Goal: Transaction & Acquisition: Purchase product/service

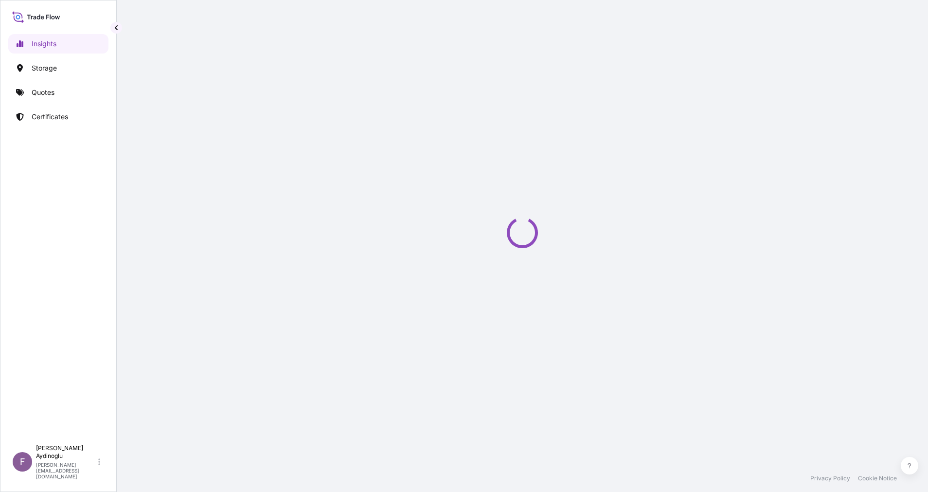
select select "2025"
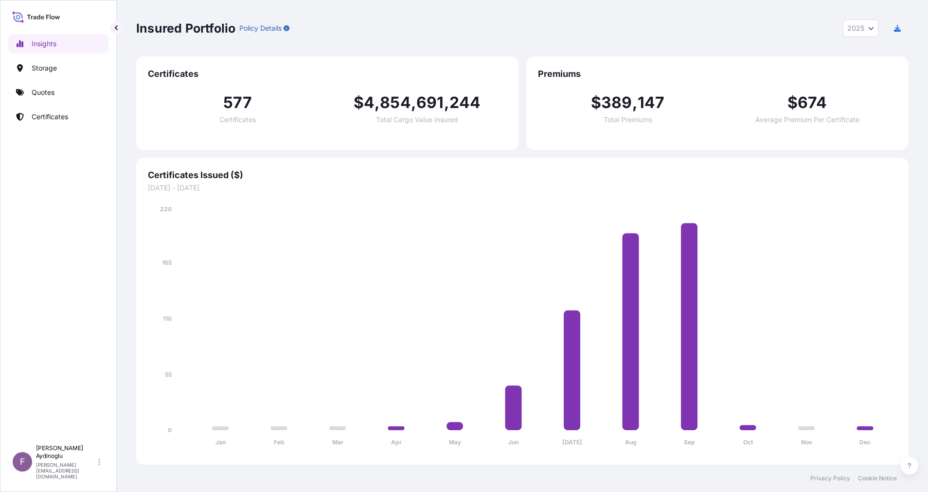
click at [55, 96] on link "Quotes" at bounding box center [58, 92] width 100 height 19
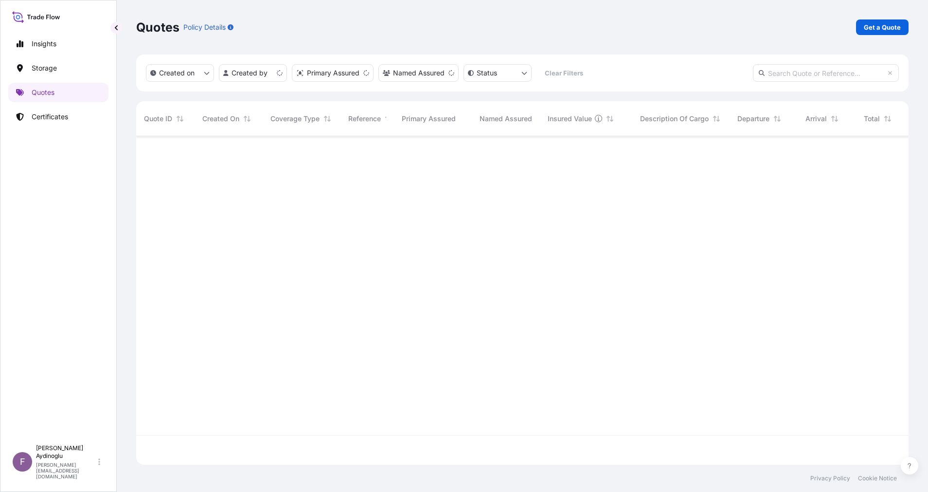
scroll to position [323, 761]
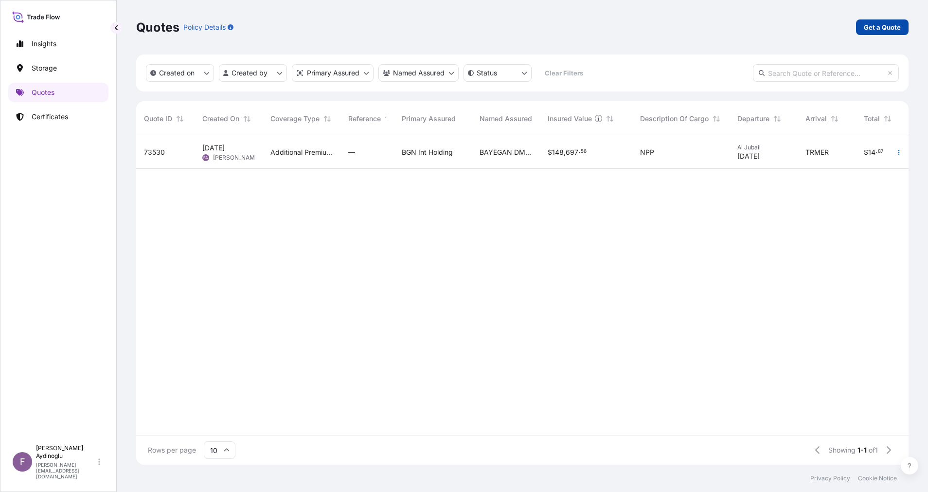
click at [875, 23] on p "Get a Quote" at bounding box center [882, 27] width 37 height 10
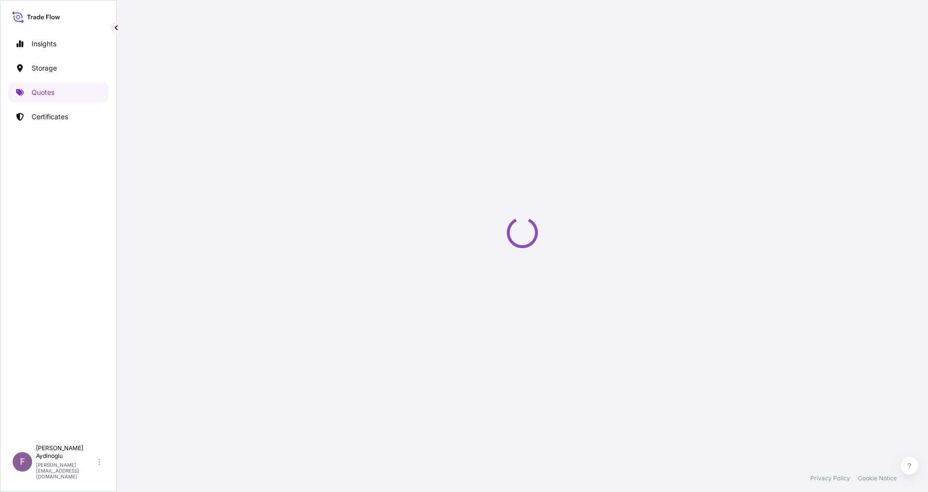
select select "Ocean Vessel"
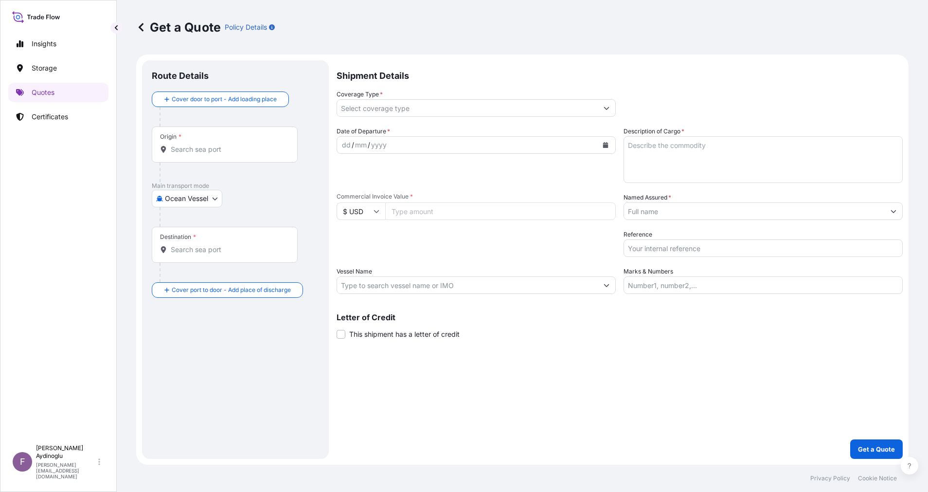
click at [721, 216] on input "Named Assured *" at bounding box center [754, 211] width 261 height 18
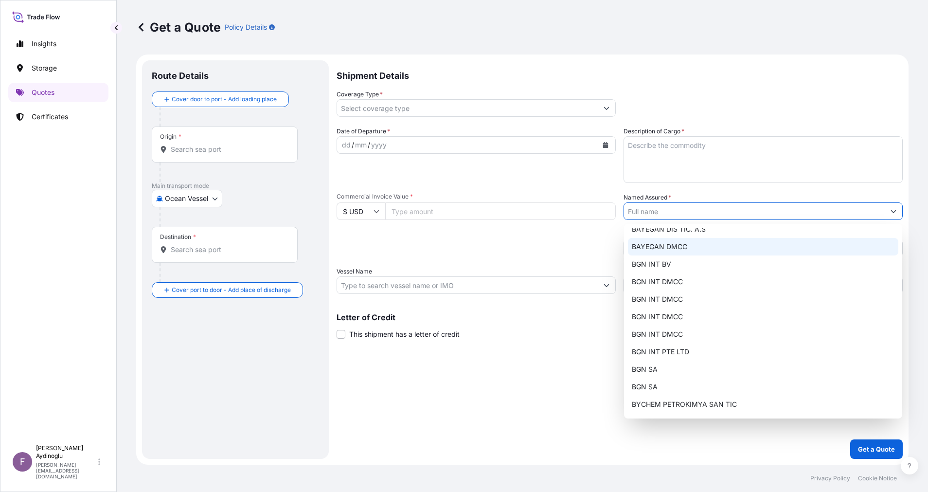
scroll to position [76, 0]
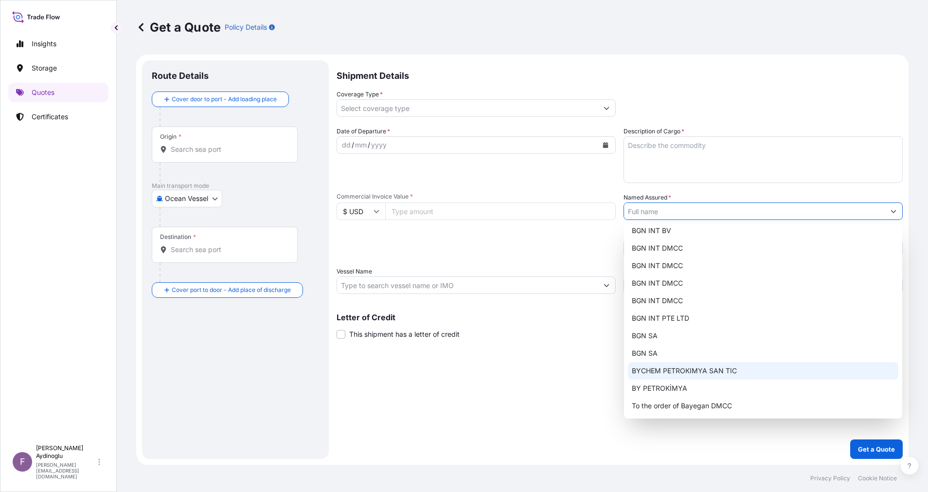
click at [703, 370] on span "BYCHEM PETROKIMYA SAN TIC" at bounding box center [684, 371] width 105 height 10
type input "BYCHEM PETROKIMYA SAN TIC"
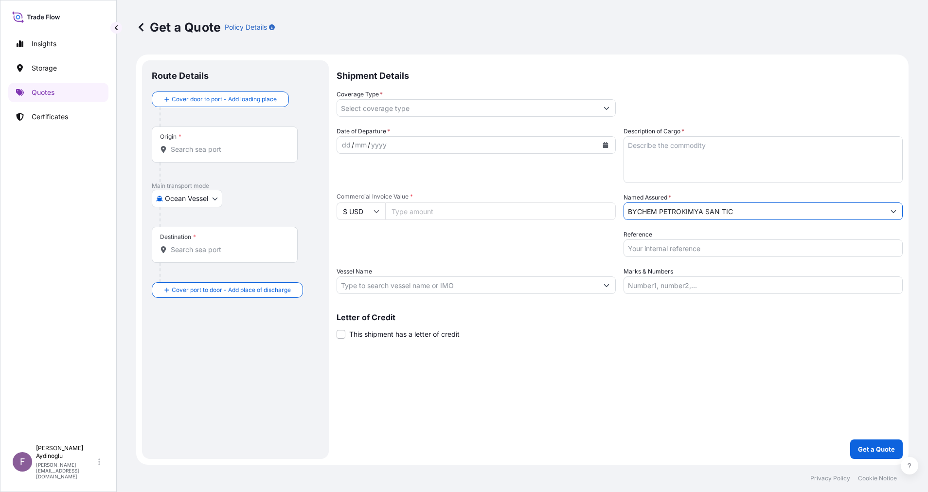
click at [695, 366] on div "Shipment Details Coverage Type * Date of Departure * dd / mm / yyyy Cargo Categ…" at bounding box center [620, 259] width 566 height 398
click at [689, 281] on input "Marks & Numbers" at bounding box center [763, 285] width 279 height 18
paste input "PO NO: 25Y0216400 Quantity M/[PERSON_NAME]: 24,750 Premium: USD 6,40"
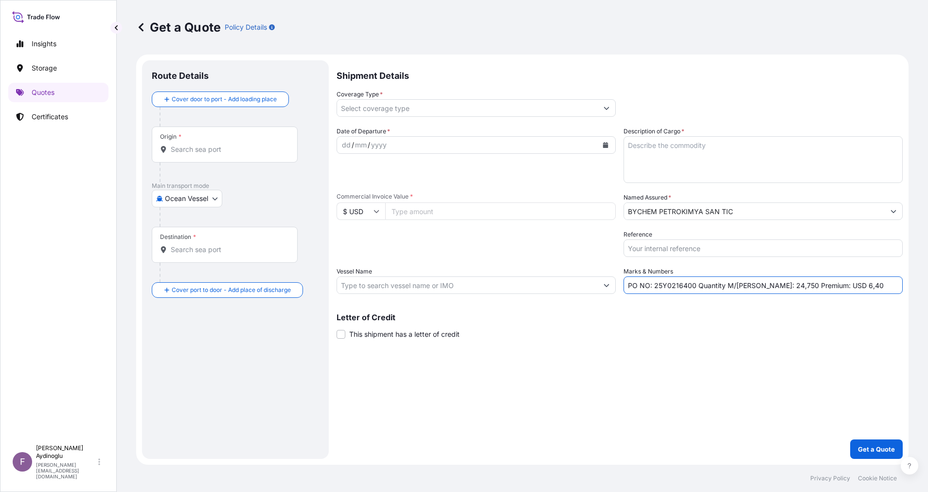
drag, startPoint x: 656, startPoint y: 286, endPoint x: 694, endPoint y: 288, distance: 38.5
click at [694, 288] on input "PO NO: 25Y0216400 Quantity M/[PERSON_NAME]: 24,750 Premium: USD 6,40" at bounding box center [763, 285] width 279 height 18
paste input "B01357"
type input "PO NO: 25B0135700 Quantity M/[PERSON_NAME]: 24,750 Premium: USD 6,40"
click at [366, 209] on input "$ USD" at bounding box center [361, 211] width 49 height 18
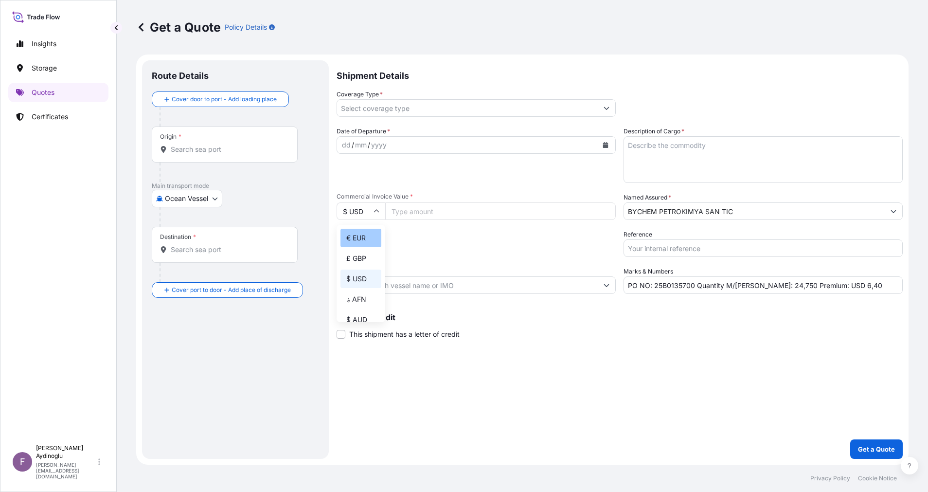
click at [364, 247] on div "€ EUR" at bounding box center [361, 238] width 41 height 18
type input "€ EUR"
drag, startPoint x: 811, startPoint y: 287, endPoint x: 823, endPoint y: 288, distance: 11.7
click at [823, 288] on input "PO NO: 25B0135700 Quantity M/[PERSON_NAME]: 24,750 Premium: USD 6,40" at bounding box center [763, 285] width 279 height 18
type input "PO NO: 25B0135700 Quantity M/[PERSON_NAME]: 24,750 Premium: EUR 6,40"
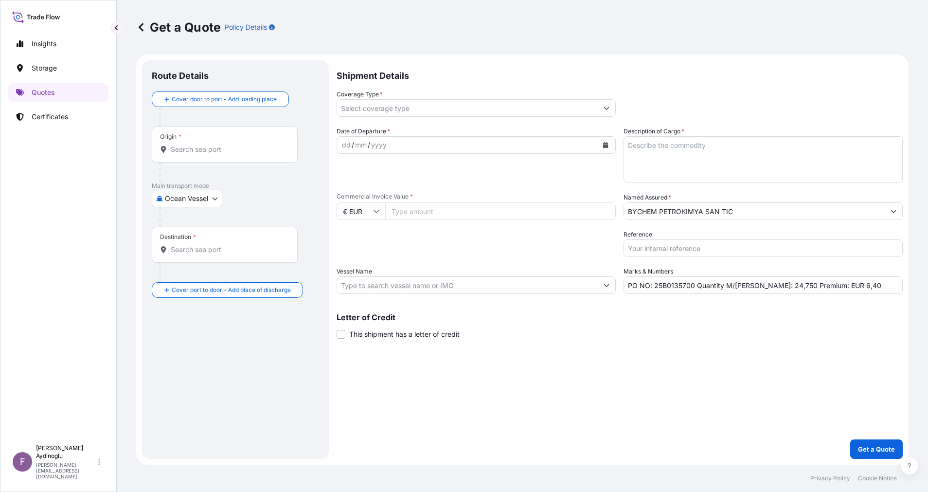
click at [413, 209] on input "Commercial Invoice Value *" at bounding box center [500, 211] width 231 height 18
type input "2801.82"
click at [466, 281] on input "Vessel Name" at bounding box center [467, 285] width 261 height 18
click at [691, 158] on textarea "Description of Cargo *" at bounding box center [763, 159] width 279 height 47
paste textarea "MAXITHEN-HP265657LS YELLOW-"
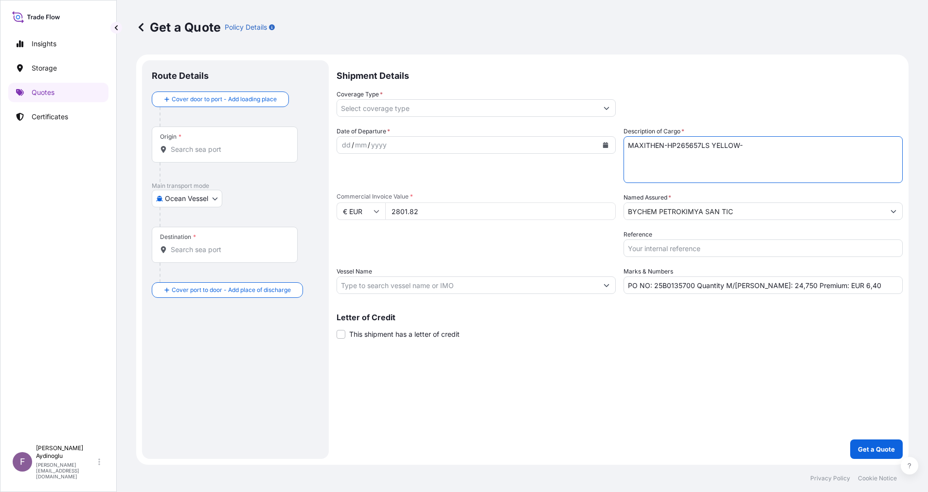
click at [702, 359] on div "Shipment Details Coverage Type * Date of Departure * dd / mm / yyyy Cargo Categ…" at bounding box center [620, 259] width 566 height 398
click at [768, 144] on textarea "MAXITHEN-HP265657LS YELLOW-" at bounding box center [763, 159] width 279 height 47
type textarea "MAXITHEN-HP265657LS YELLOW"
click at [699, 349] on div "Shipment Details Coverage Type * Date of Departure * dd / mm / yyyy Cargo Categ…" at bounding box center [620, 259] width 566 height 398
drag, startPoint x: 755, startPoint y: 288, endPoint x: 775, endPoint y: 288, distance: 19.9
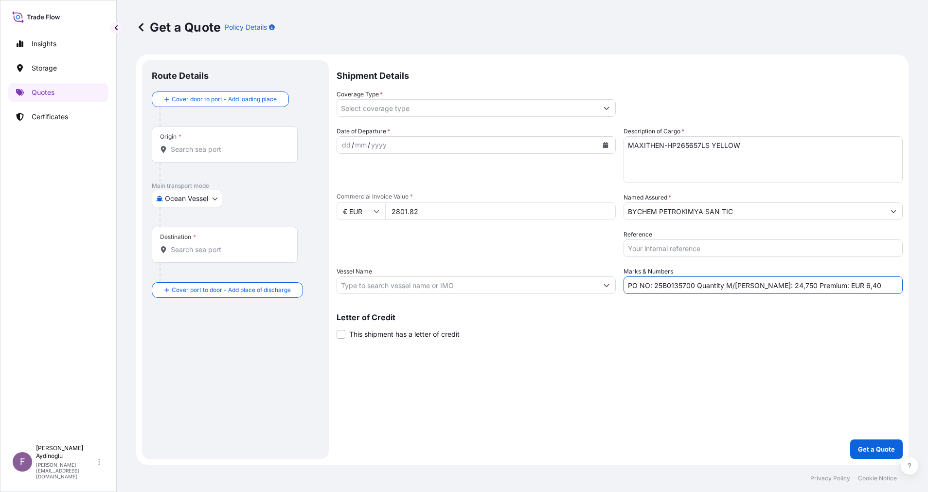
click at [775, 288] on input "PO NO: 25B0135700 Quantity M/[PERSON_NAME]: 24,750 Premium: EUR 6,40" at bounding box center [763, 285] width 279 height 18
paste input "0,00473"
type input "PO NO: 25B0135700 Quantity M/[PERSON_NAME]: 0,00473 Premium: EUR 6,40"
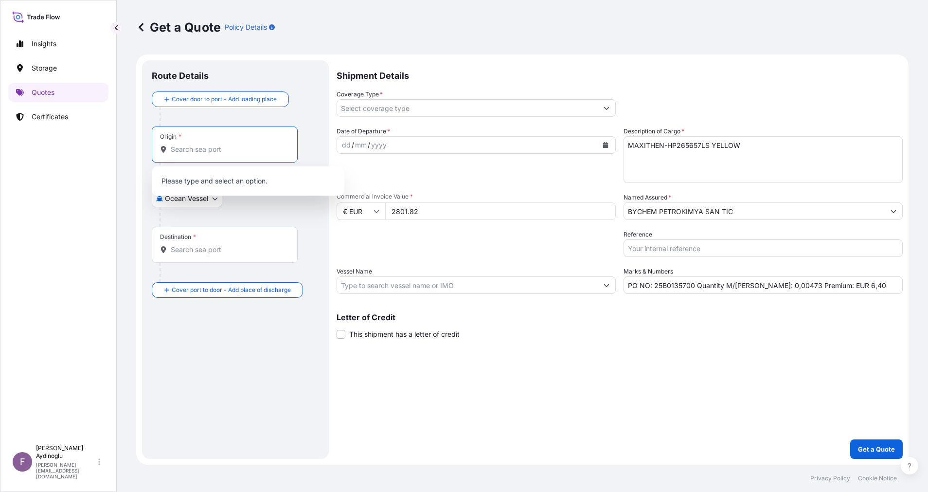
click at [244, 150] on input "Origin *" at bounding box center [228, 150] width 115 height 10
paste input "GUMPOLDSKIRCHEN"
click at [241, 176] on b "[GEOGRAPHIC_DATA]" at bounding box center [220, 179] width 71 height 8
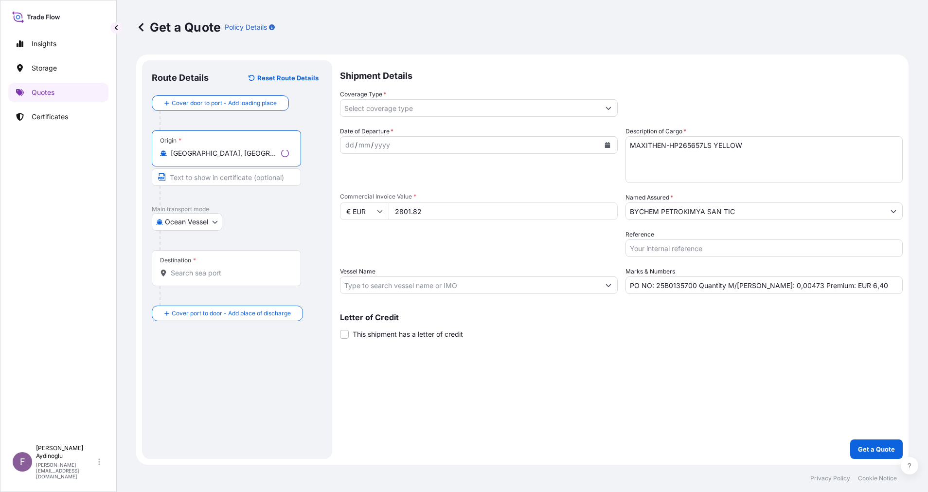
type input "[GEOGRAPHIC_DATA], [GEOGRAPHIC_DATA]"
click at [241, 177] on input "Text to appear on certificate" at bounding box center [226, 177] width 149 height 18
paste input "GUMPOLDSKIRCHEN"
type input "GUMPOLDSKIRCHEN / [GEOGRAPHIC_DATA]"
click at [235, 267] on div "Destination *" at bounding box center [225, 268] width 146 height 36
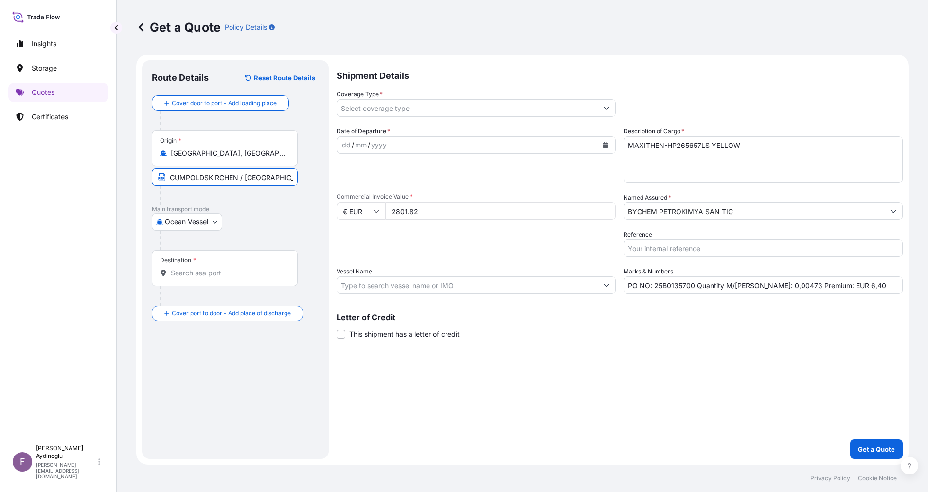
click at [235, 268] on input "Destination *" at bounding box center [228, 273] width 115 height 10
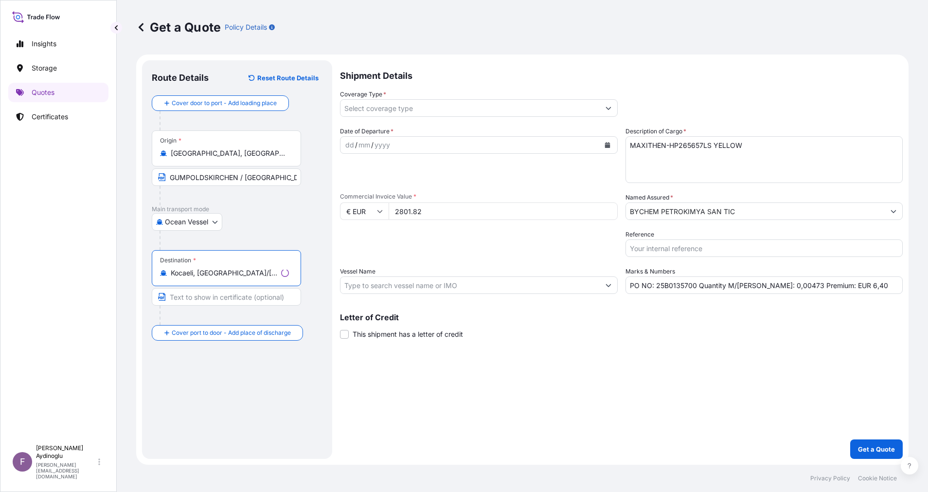
type input "Kocaeli, [GEOGRAPHIC_DATA]/[GEOGRAPHIC_DATA], [GEOGRAPHIC_DATA]"
click at [240, 298] on input "Text to appear on certificate" at bounding box center [226, 297] width 149 height 18
type input "KOCAELI / [GEOGRAPHIC_DATA]"
click at [343, 145] on div "dd" at bounding box center [346, 145] width 11 height 12
click at [616, 113] on div "Coverage Type *" at bounding box center [620, 103] width 566 height 27
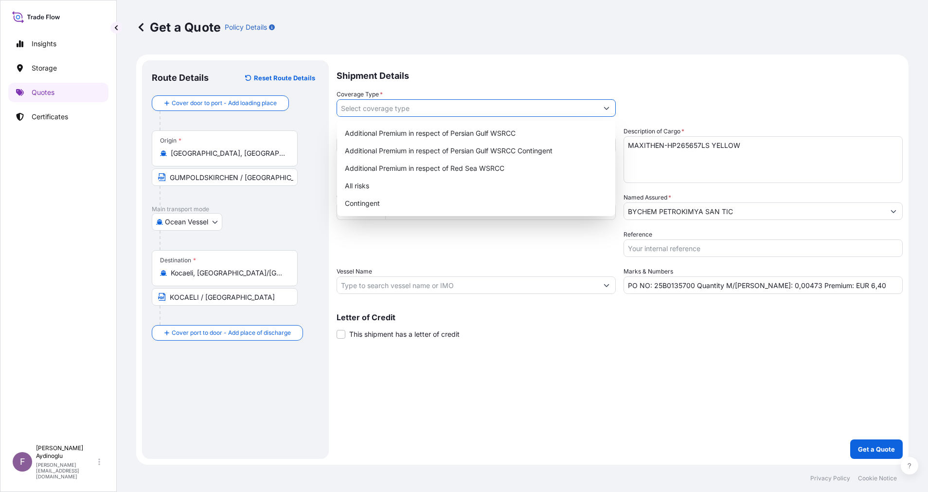
click at [614, 112] on button "Show suggestions" at bounding box center [607, 108] width 18 height 18
click at [414, 185] on div "All risks" at bounding box center [476, 186] width 271 height 18
type input "All risks"
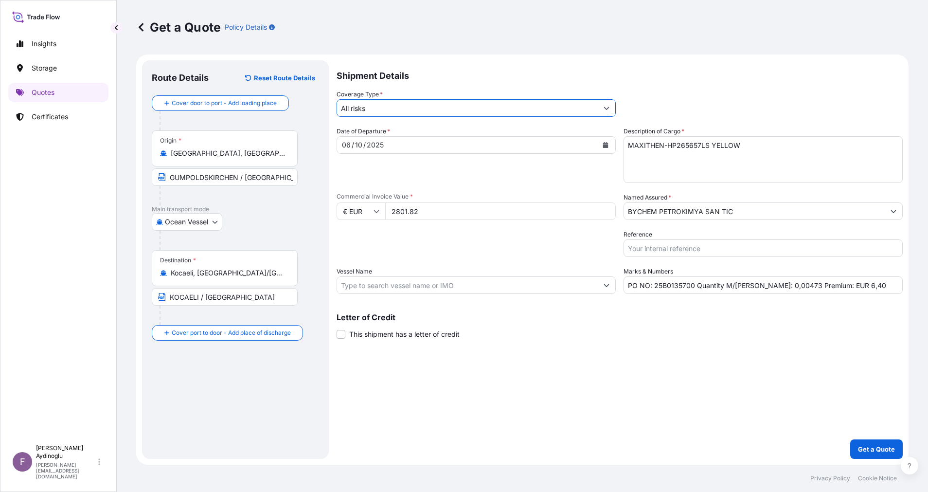
click at [720, 372] on div "Shipment Details Coverage Type * All risks Date of Departure * [DATE] Cargo Cat…" at bounding box center [620, 259] width 566 height 398
click at [607, 284] on icon "Show suggestions" at bounding box center [607, 285] width 6 height 6
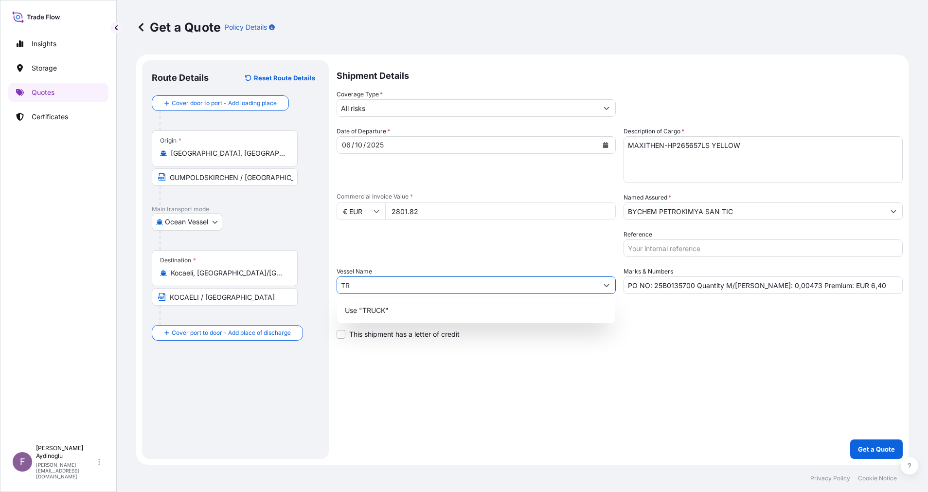
type input "T"
click at [728, 354] on div "Shipment Details Coverage Type * All risks Date of Departure * [DATE] Cargo Cat…" at bounding box center [620, 259] width 566 height 398
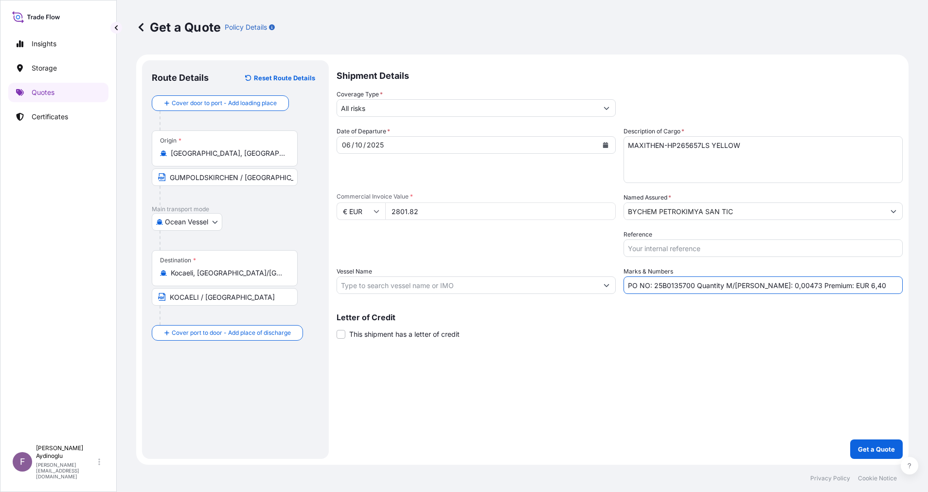
drag, startPoint x: 845, startPoint y: 288, endPoint x: 830, endPoint y: 288, distance: 14.6
click at [830, 288] on input "PO NO: 25B0135700 Quantity M/[PERSON_NAME]: 0,00473 Premium: EUR 6,40" at bounding box center [763, 285] width 279 height 18
type input "PO NO: 25B0135700 Quantity M/[PERSON_NAME]: 0,00473 Premium: EUR 0,31"
click at [870, 443] on button "Get a Quote" at bounding box center [877, 448] width 53 height 19
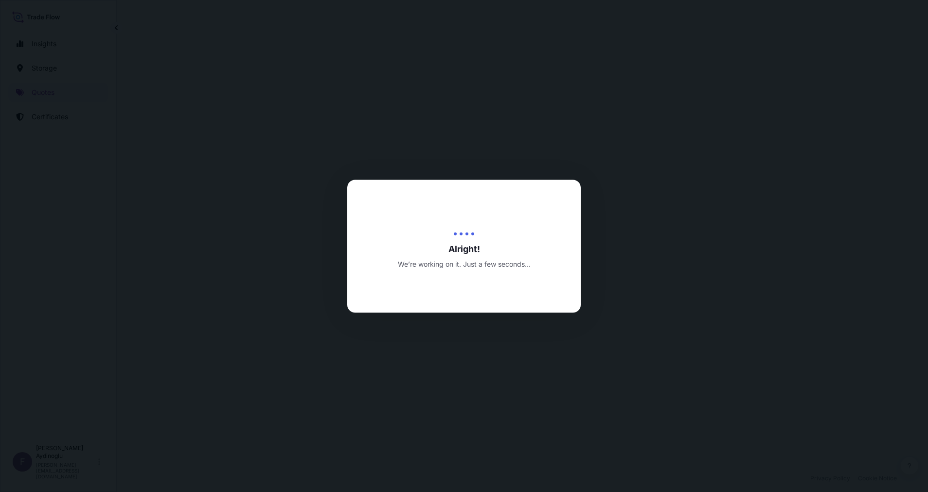
select select "Ocean Vessel"
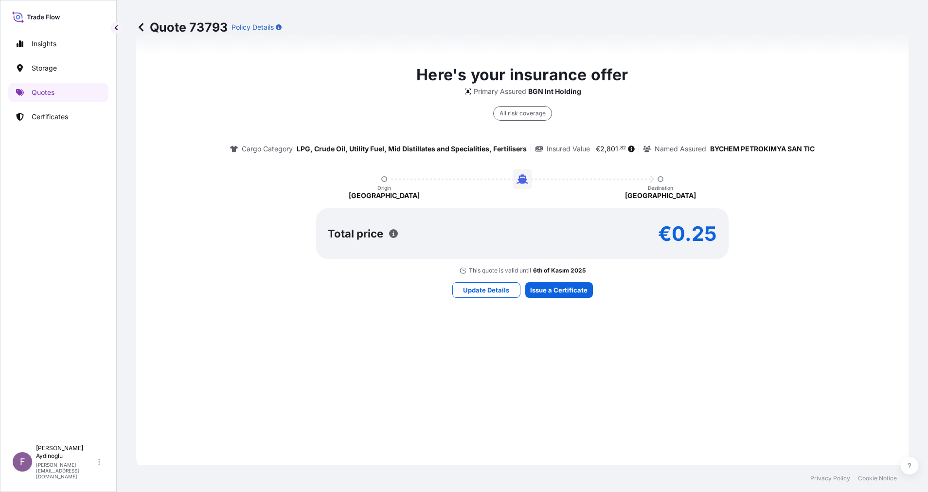
scroll to position [497, 0]
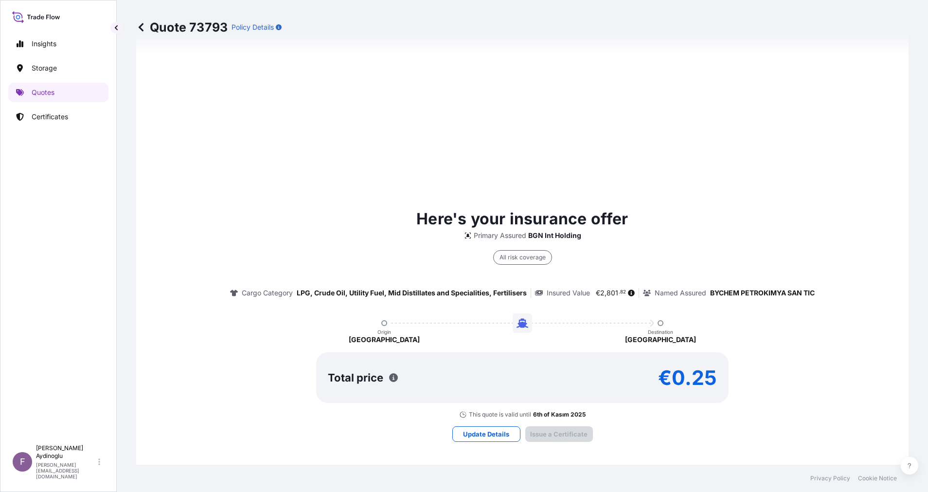
type input "[DATE]"
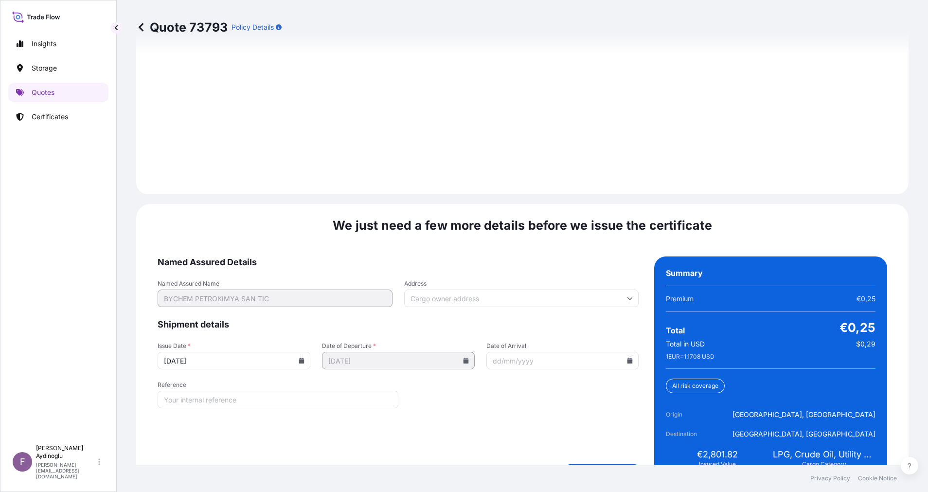
scroll to position [1095, 0]
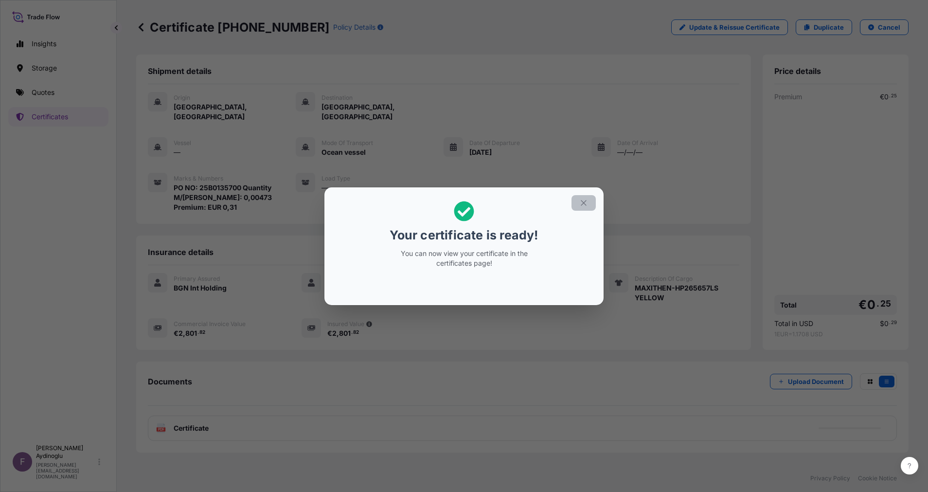
click at [588, 203] on icon "button" at bounding box center [583, 203] width 9 height 9
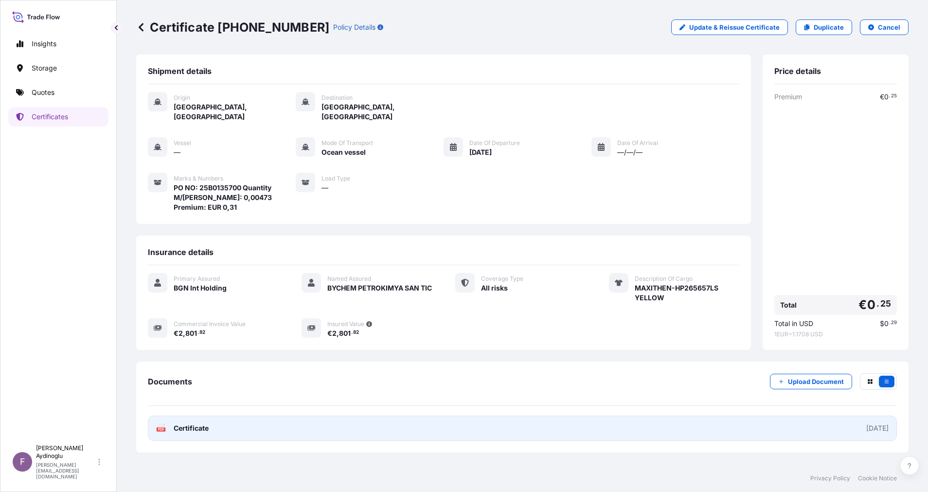
click at [571, 416] on link "PDF Certificate [DATE]" at bounding box center [522, 428] width 749 height 25
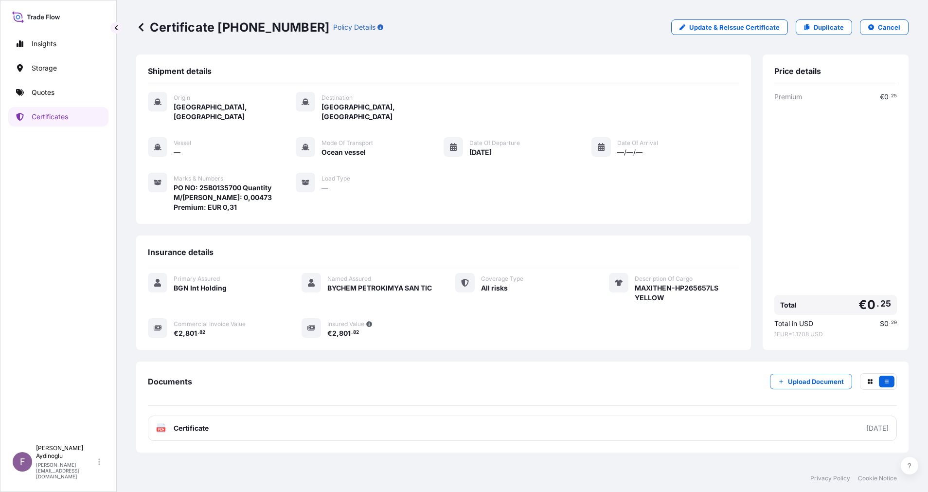
click at [325, 147] on span "Ocean vessel" at bounding box center [344, 152] width 44 height 10
click at [737, 27] on p "Update & Reissue Certificate" at bounding box center [734, 27] width 91 height 10
select select "Ocean Vessel"
select select "32026"
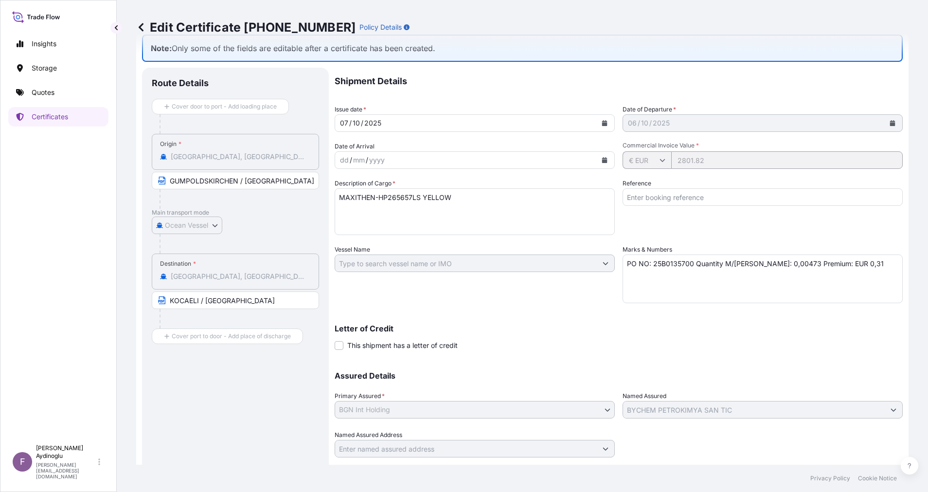
scroll to position [52, 0]
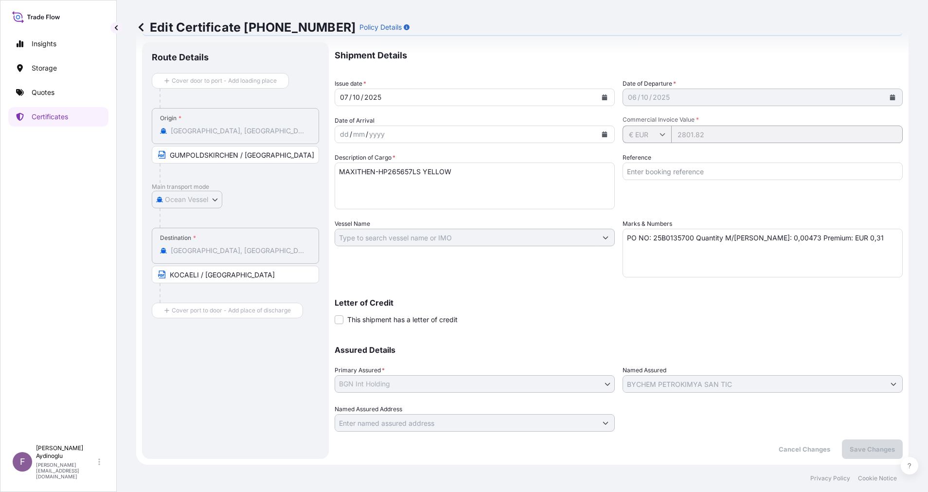
click at [147, 26] on p "Edit Certificate [PHONE_NUMBER]" at bounding box center [245, 27] width 219 height 16
click at [143, 31] on icon at bounding box center [141, 27] width 5 height 8
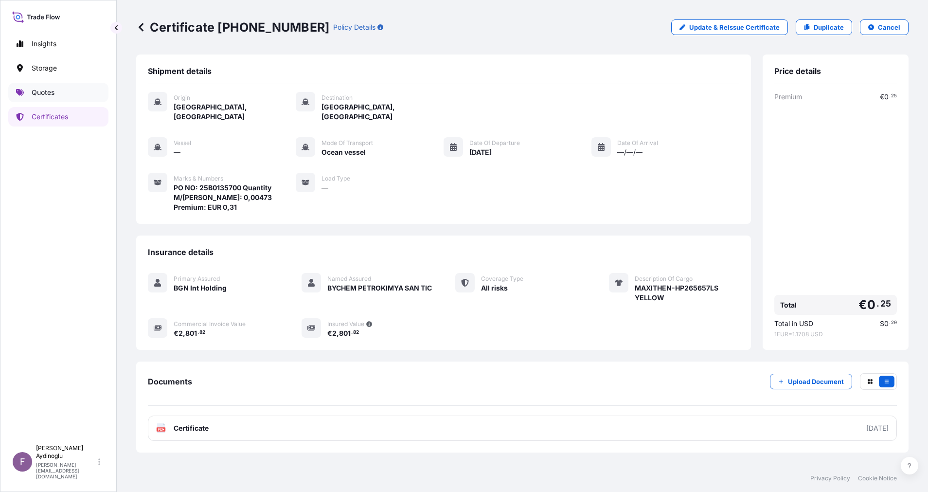
click at [44, 92] on p "Quotes" at bounding box center [43, 93] width 23 height 10
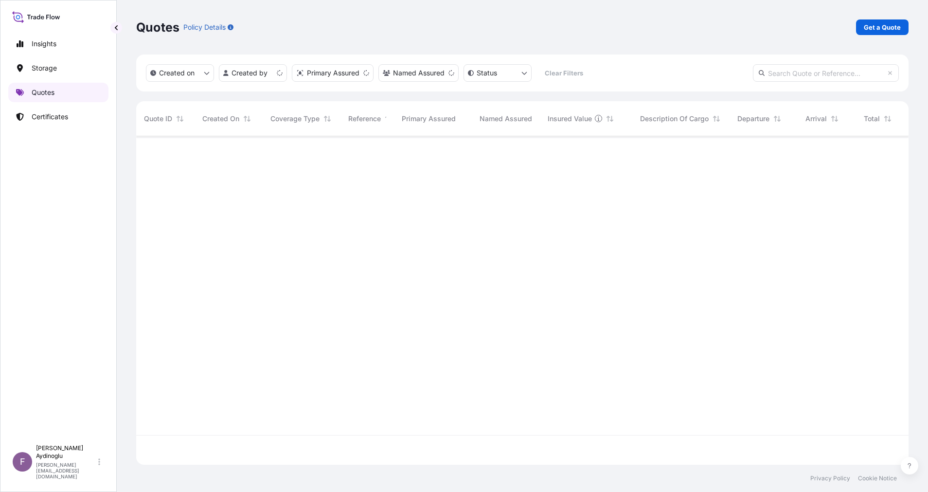
scroll to position [323, 761]
click at [879, 28] on p "Get a Quote" at bounding box center [882, 27] width 37 height 10
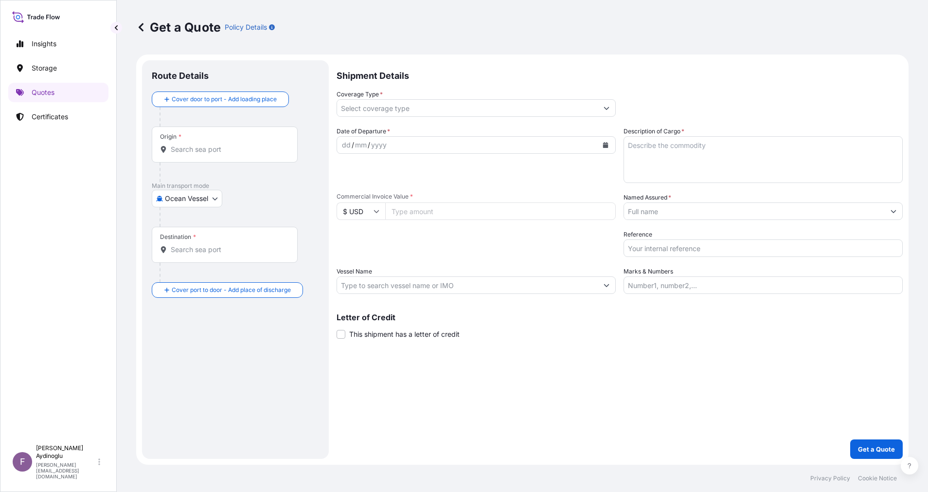
click at [214, 199] on body "Insights Storage Quotes Certificates F [PERSON_NAME] [EMAIL_ADDRESS][DOMAIN_NAM…" at bounding box center [464, 246] width 928 height 492
click at [195, 257] on div "Land" at bounding box center [188, 259] width 64 height 18
select select "Land"
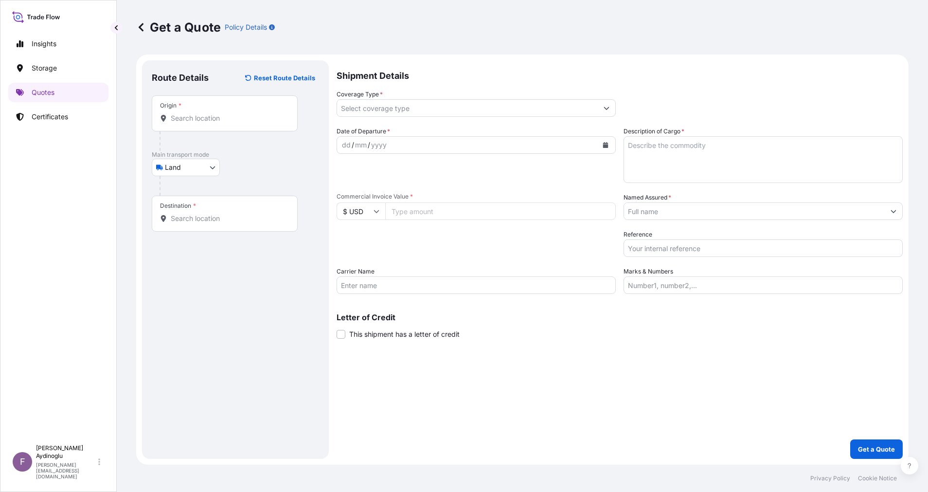
click at [330, 404] on form "Route Details Reset Route Details Place of loading Road / Inland Road / Inland …" at bounding box center [522, 259] width 773 height 410
click at [62, 111] on link "Certificates" at bounding box center [58, 116] width 100 height 19
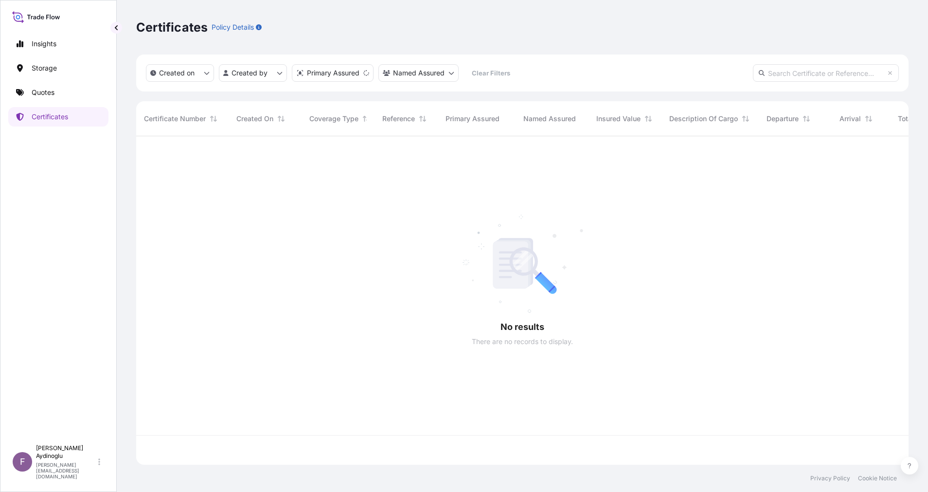
scroll to position [323, 761]
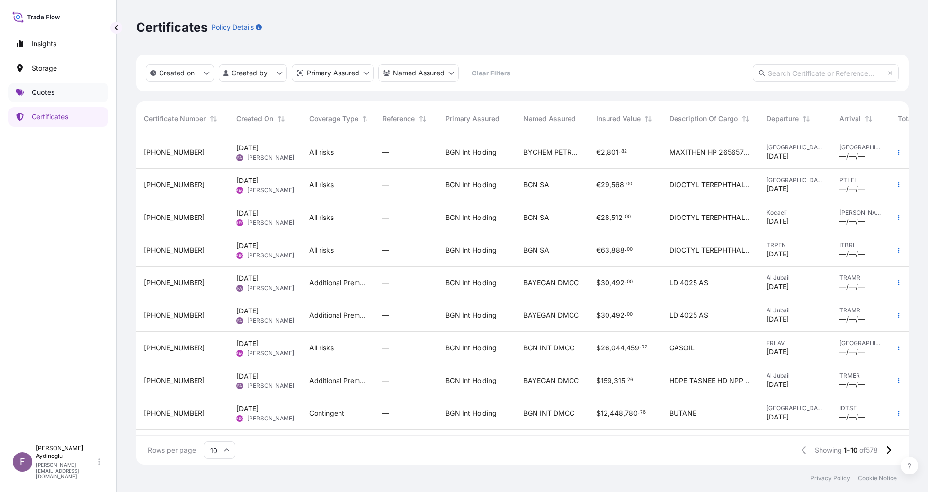
click at [50, 90] on p "Quotes" at bounding box center [43, 93] width 23 height 10
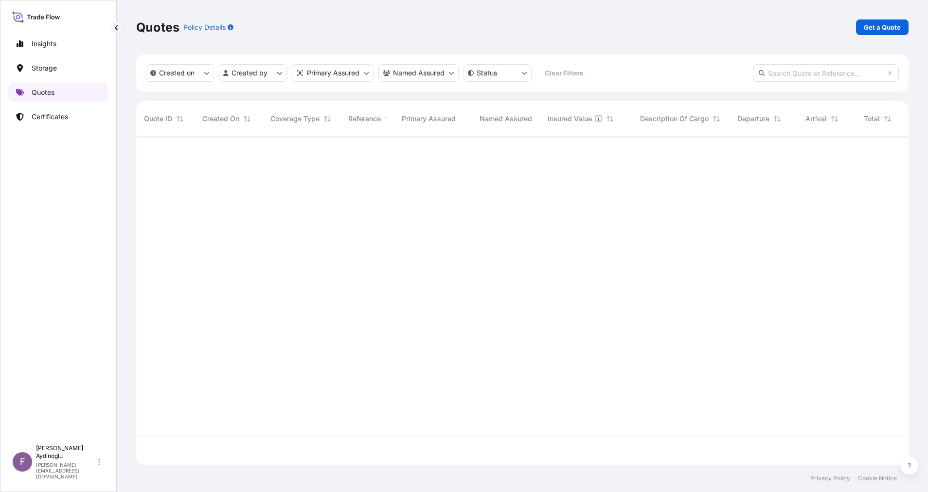
scroll to position [323, 761]
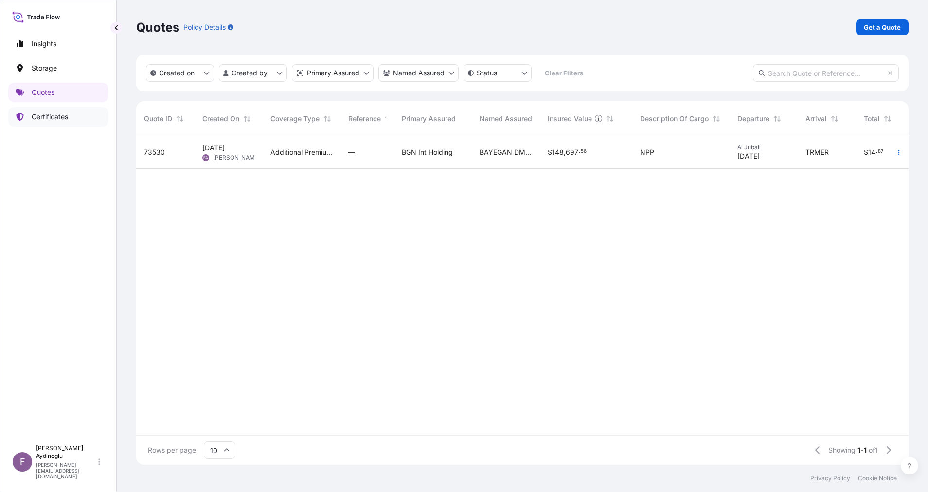
click at [59, 113] on p "Certificates" at bounding box center [50, 117] width 36 height 10
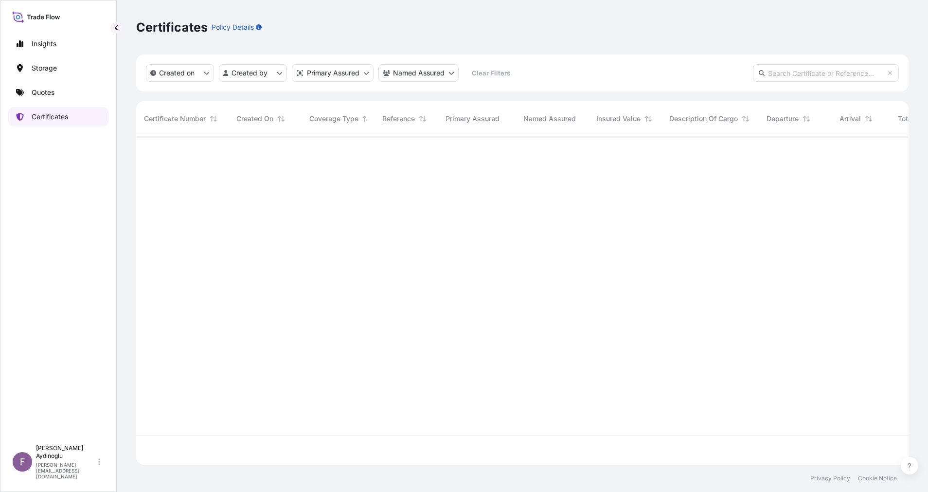
scroll to position [323, 761]
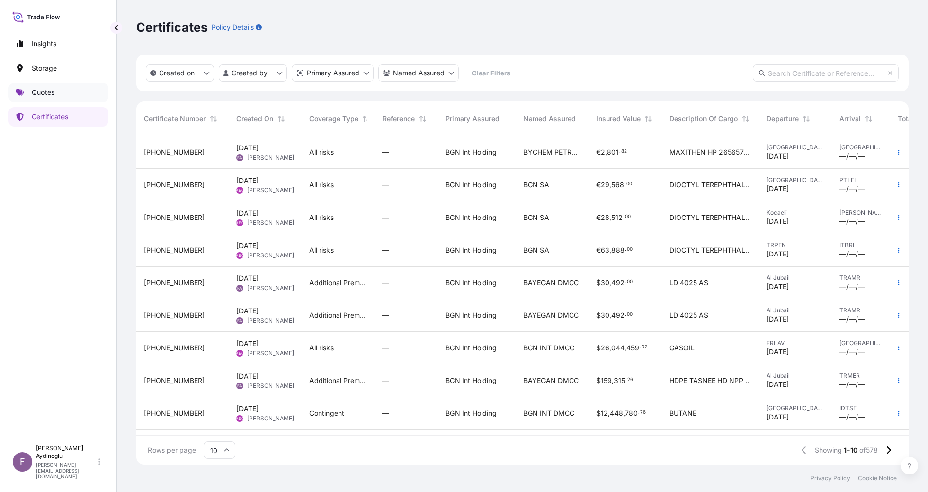
click at [77, 85] on link "Quotes" at bounding box center [58, 92] width 100 height 19
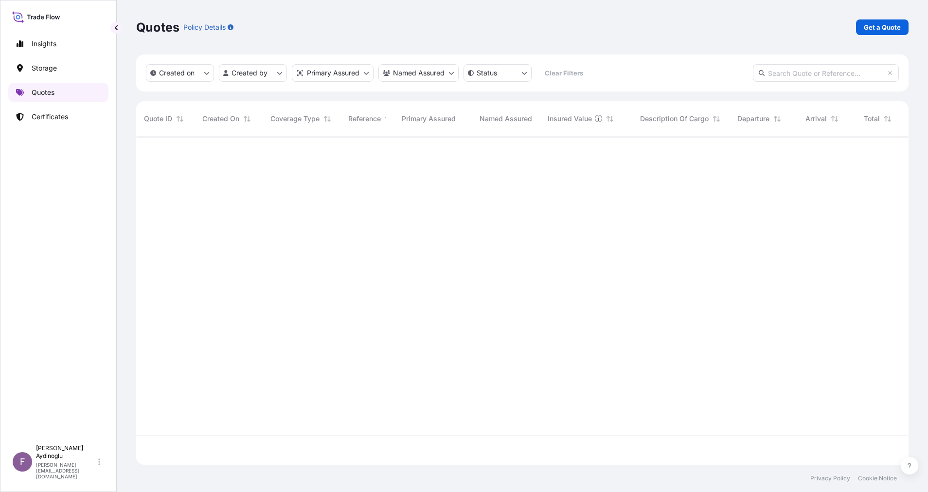
scroll to position [323, 761]
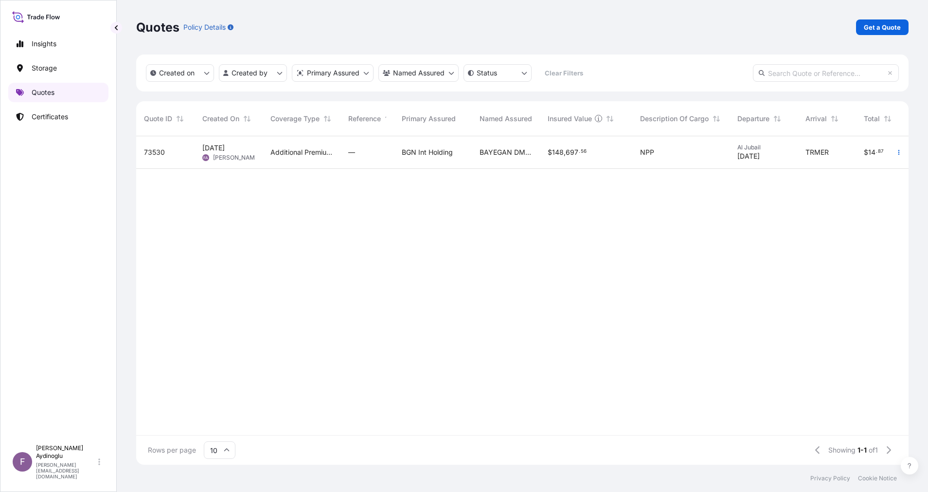
click at [58, 97] on link "Quotes" at bounding box center [58, 92] width 100 height 19
click at [74, 116] on link "Certificates" at bounding box center [58, 116] width 100 height 19
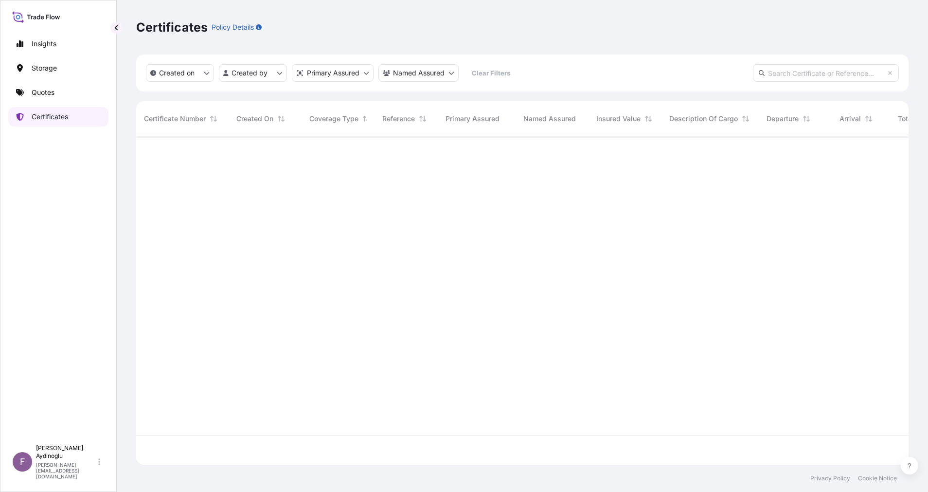
scroll to position [323, 761]
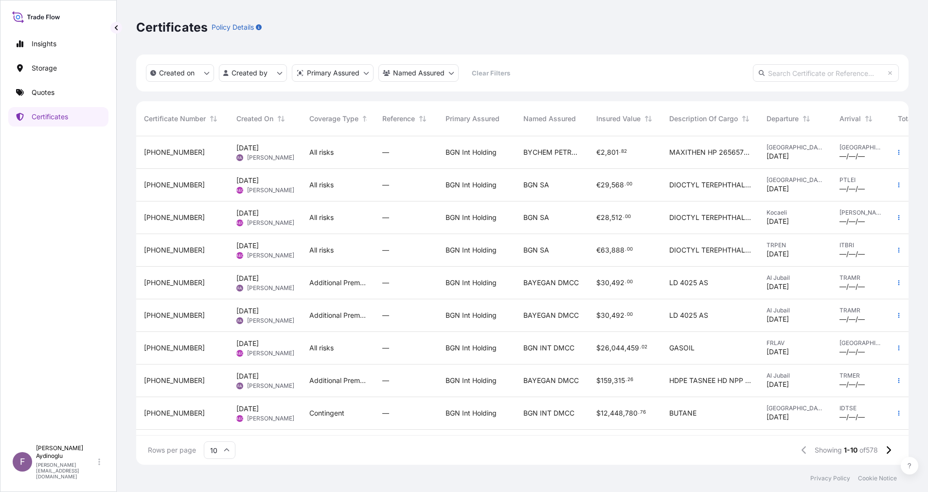
click at [506, 144] on div "BGN Int Holding" at bounding box center [477, 152] width 78 height 33
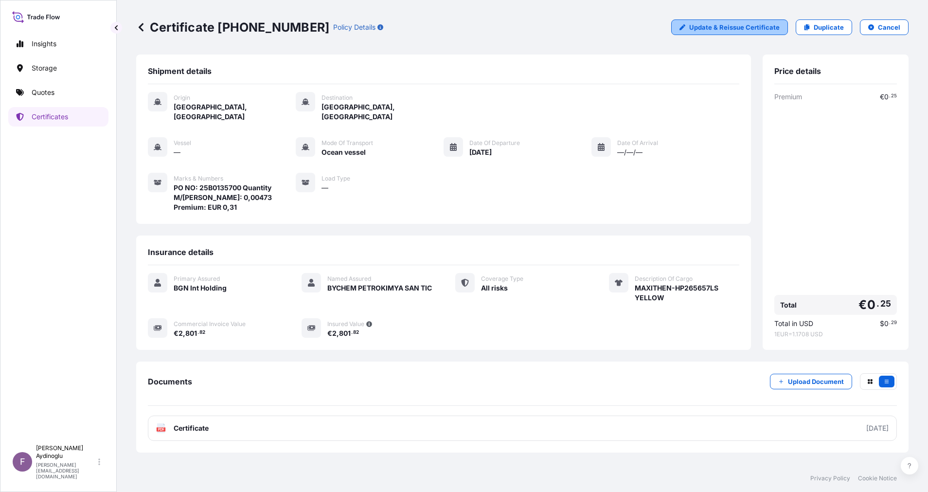
click at [758, 30] on p "Update & Reissue Certificate" at bounding box center [734, 27] width 91 height 10
select select "Ocean Vessel"
select select "32026"
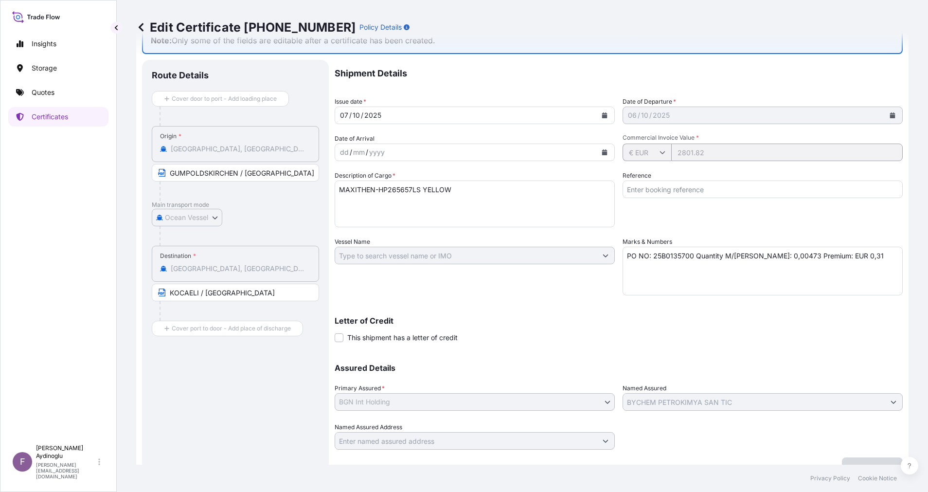
scroll to position [52, 0]
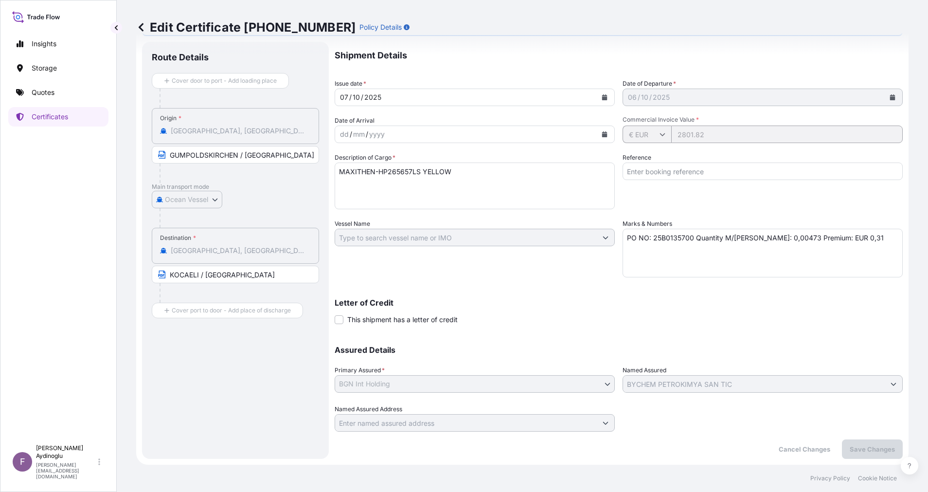
click at [139, 26] on icon at bounding box center [141, 27] width 10 height 10
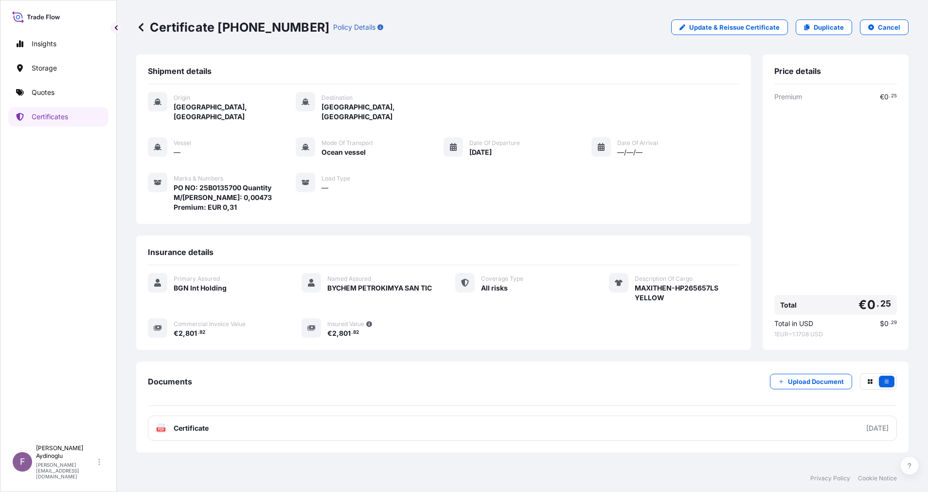
click at [869, 30] on button "Cancel" at bounding box center [884, 27] width 49 height 16
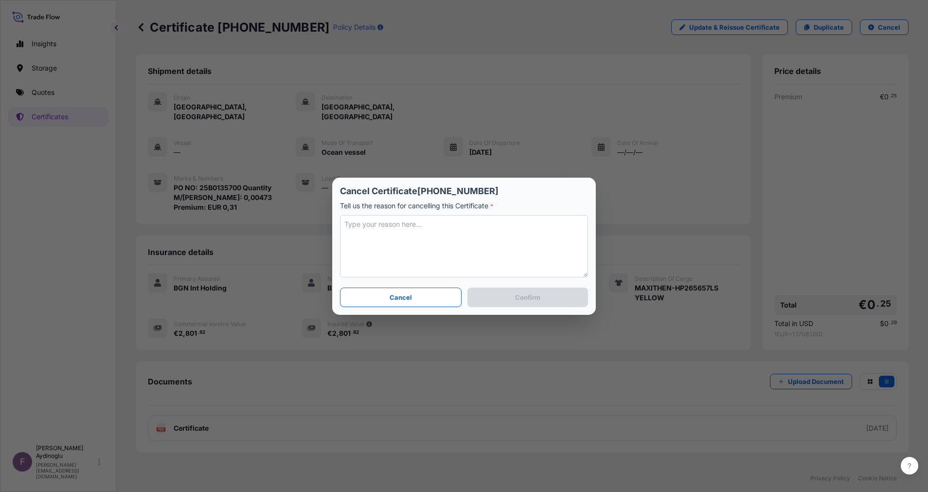
click at [461, 227] on textarea at bounding box center [464, 246] width 248 height 62
type textarea "WRONG MODE OF TRANSPORT"
click at [526, 305] on button "Confirm" at bounding box center [528, 297] width 121 height 19
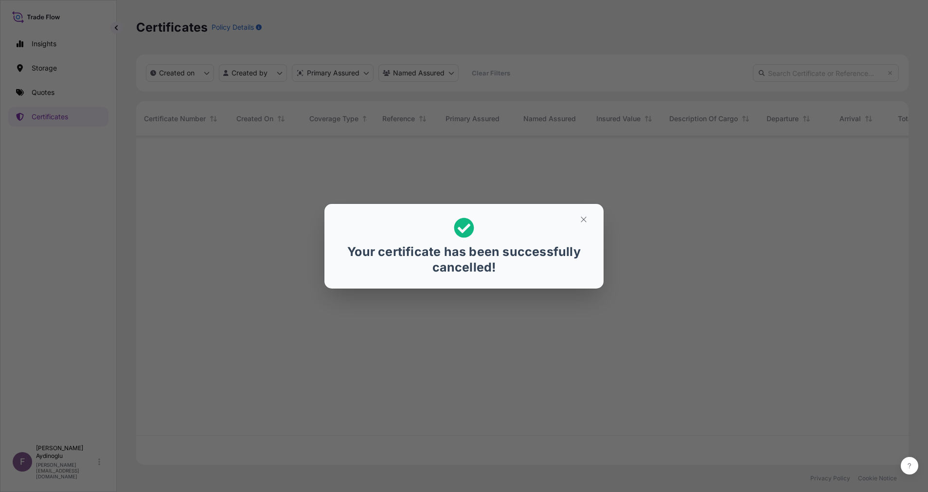
scroll to position [323, 761]
click at [584, 221] on icon "button" at bounding box center [583, 219] width 9 height 9
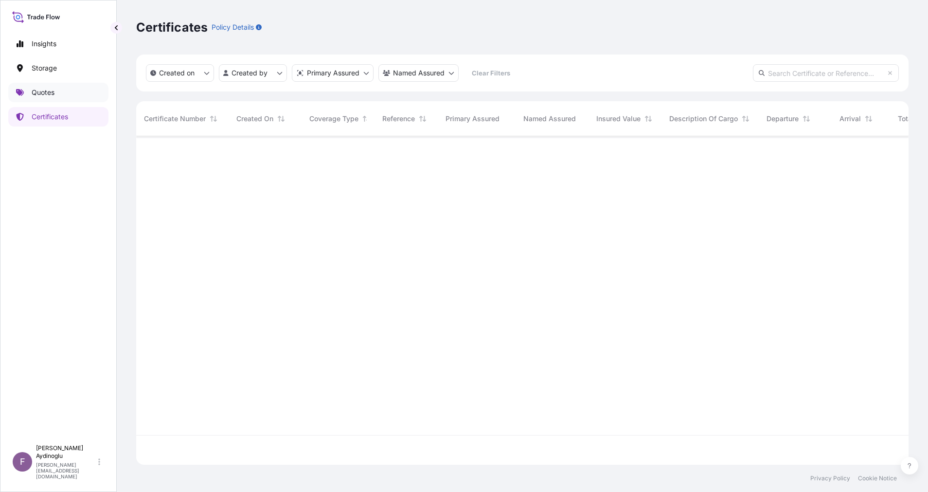
click at [78, 88] on link "Quotes" at bounding box center [58, 92] width 100 height 19
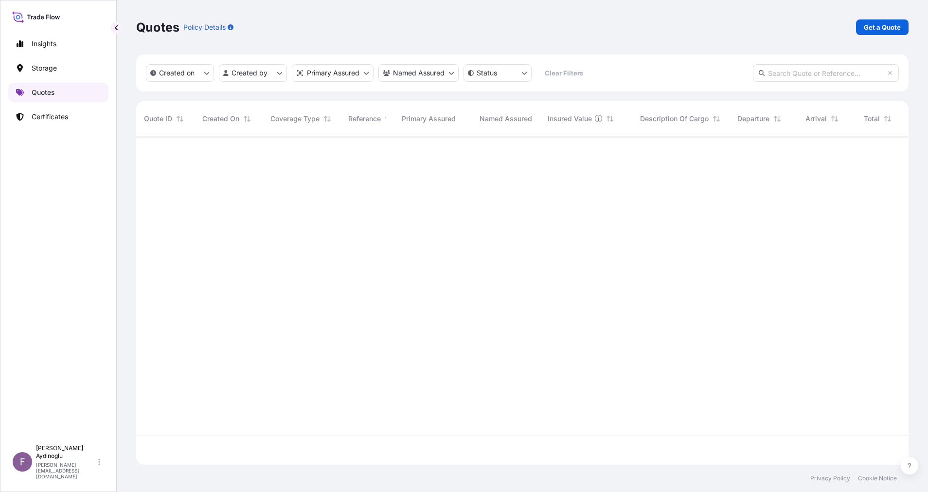
scroll to position [323, 761]
click at [875, 32] on link "Get a Quote" at bounding box center [882, 27] width 53 height 16
select select "Ocean Vessel"
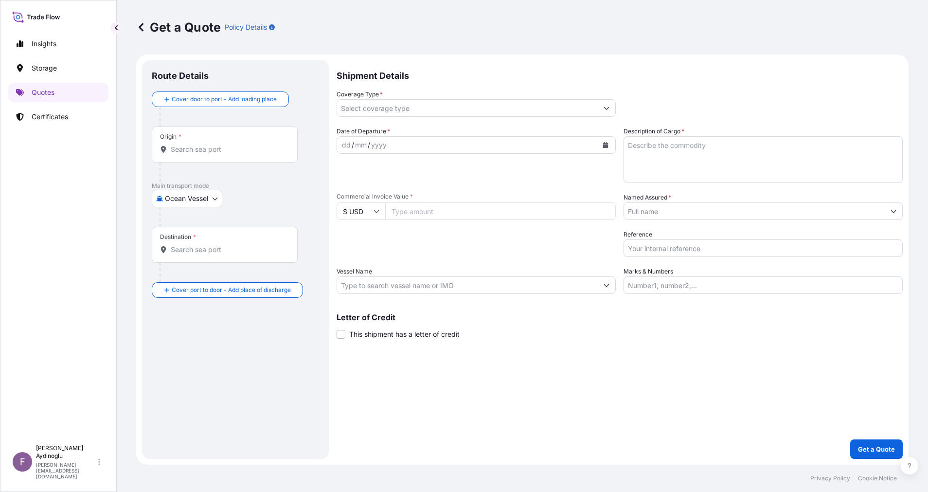
click at [222, 150] on input "Origin *" at bounding box center [228, 150] width 115 height 10
click at [899, 210] on button "Show suggestions" at bounding box center [894, 211] width 18 height 18
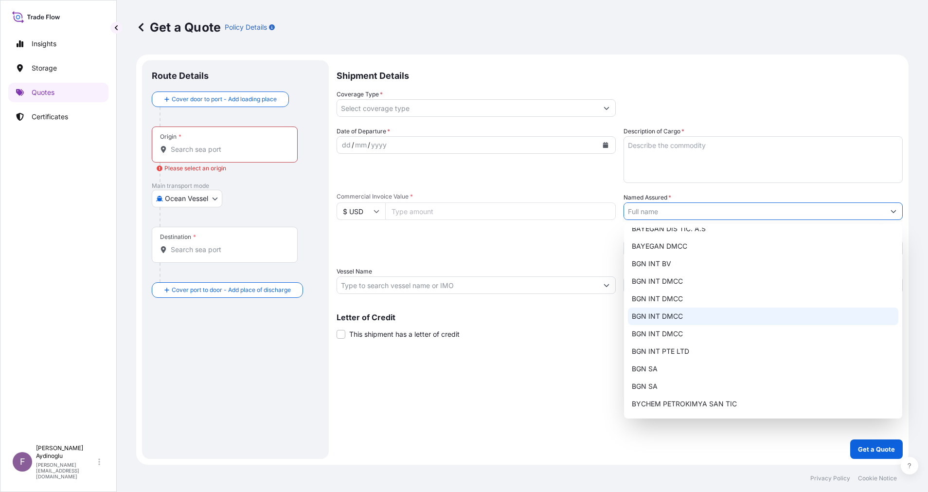
scroll to position [76, 0]
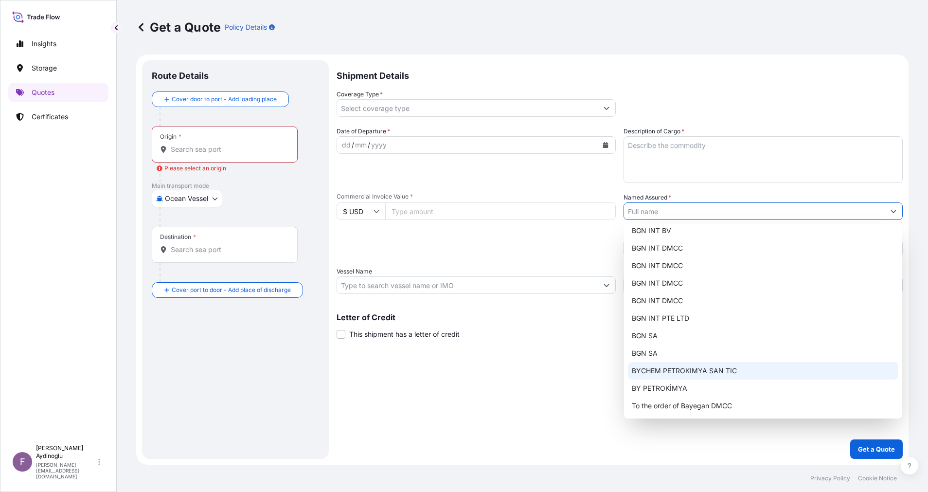
click at [724, 371] on span "BYCHEM PETROKIMYA SAN TIC" at bounding box center [684, 371] width 105 height 10
type input "BYCHEM PETROKIMYA SAN TIC"
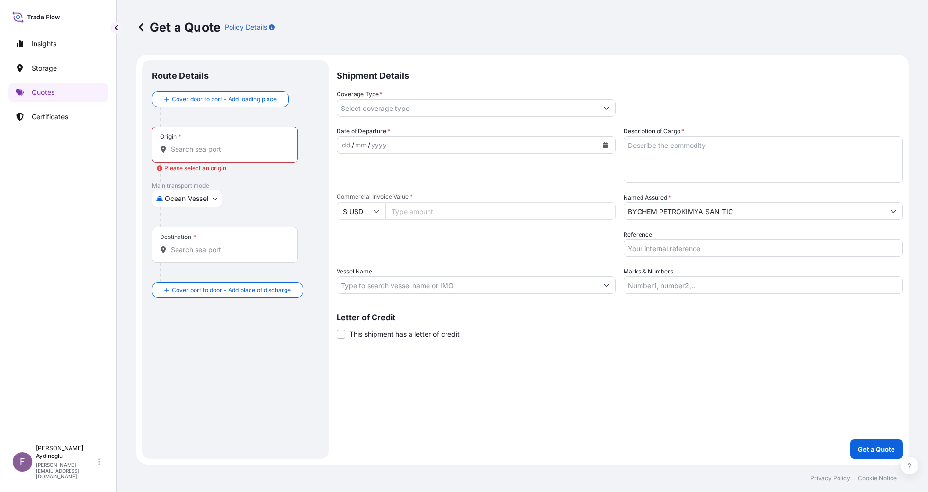
click at [712, 340] on div "Shipment Details Coverage Type * Date of Departure * dd / mm / yyyy Cargo Categ…" at bounding box center [620, 259] width 566 height 398
click at [755, 288] on input "Marks & Numbers" at bounding box center [763, 285] width 279 height 18
paste input "GUMPOLDSKIRCHEN"
type input "GUMPOLDSKIRCHEN"
click at [220, 146] on input "Origin * Please select an origin" at bounding box center [228, 150] width 115 height 10
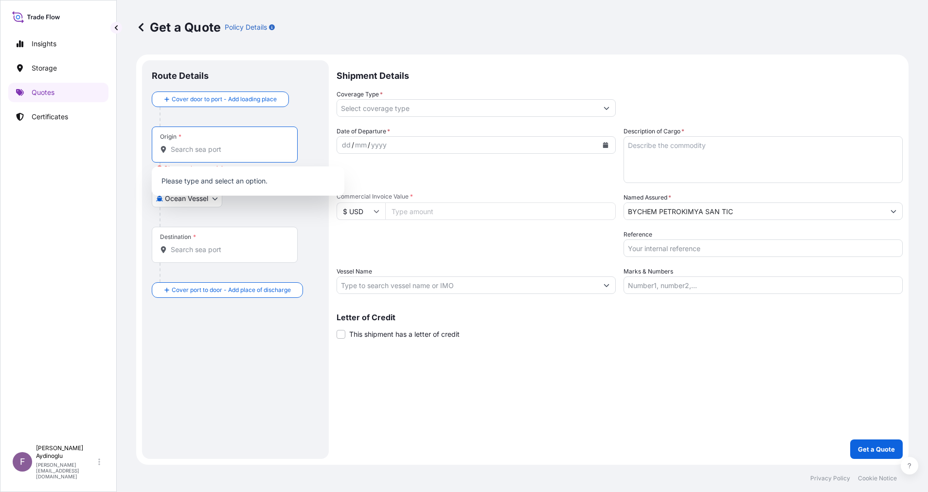
paste input "GUMPOLDSKIRCHEN"
click at [242, 190] on span "Any port in this location" at bounding box center [257, 189] width 145 height 10
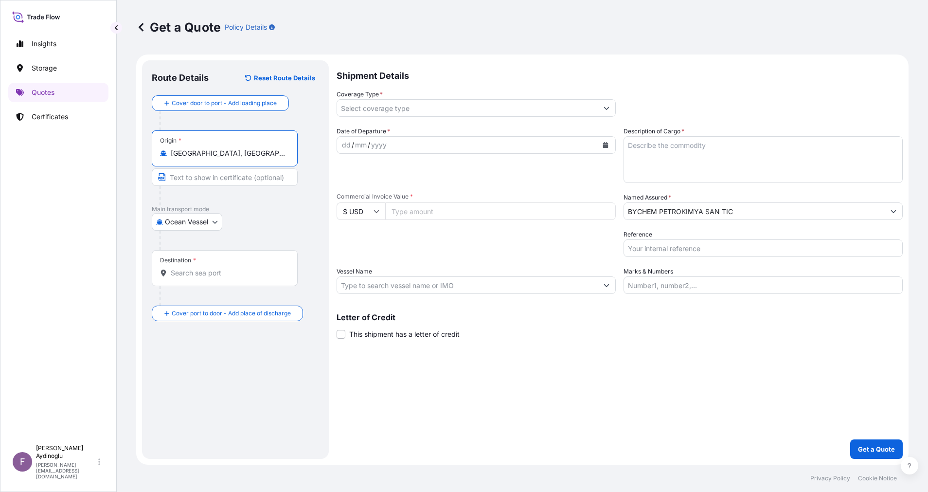
type input "[GEOGRAPHIC_DATA], [GEOGRAPHIC_DATA]"
click at [235, 176] on input "Text to appear on certificate" at bounding box center [225, 177] width 146 height 18
type input "GUMPOLDSKIRCHEN / [GEOGRAPHIC_DATA]"
type input "2801.82"
click at [207, 219] on body "0 options available. 1 option available. Insights Storage Quotes Certificates F…" at bounding box center [464, 246] width 928 height 492
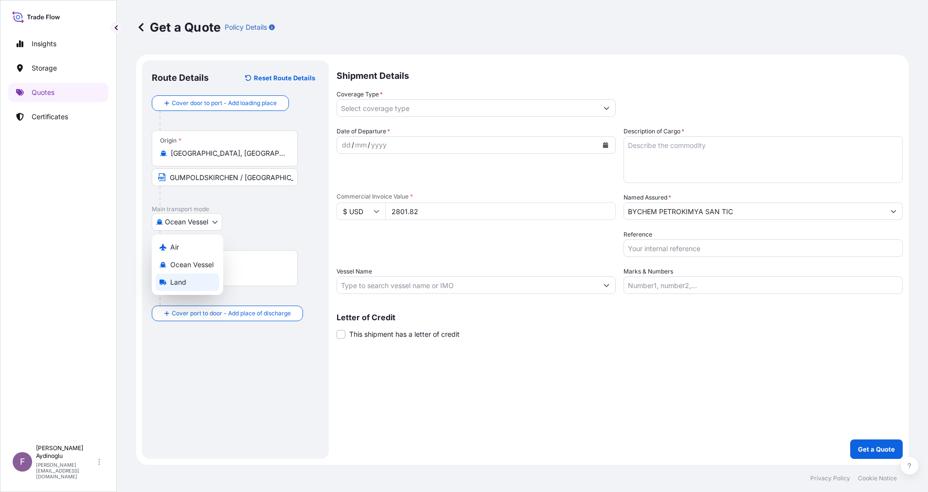
click at [199, 281] on div "Land" at bounding box center [188, 282] width 64 height 18
select select "Land"
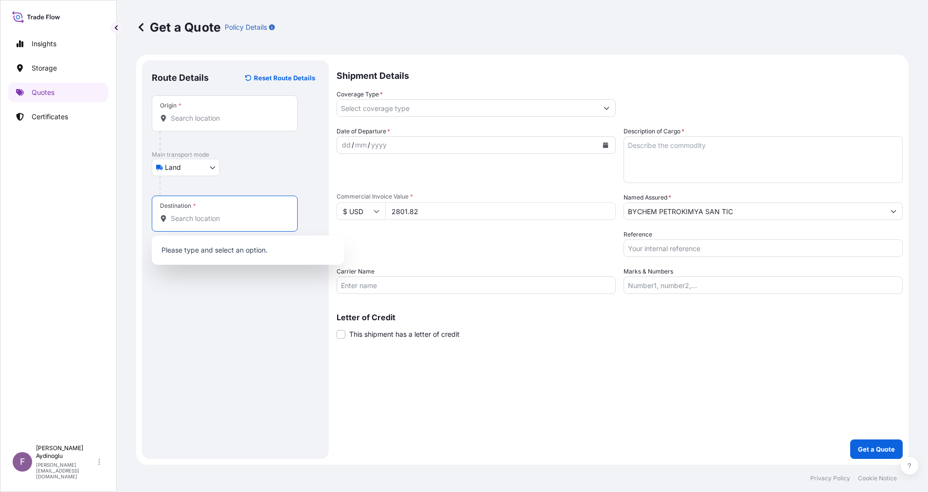
click at [241, 222] on input "Destination *" at bounding box center [228, 219] width 115 height 10
click at [219, 115] on input "Origin *" at bounding box center [228, 118] width 115 height 10
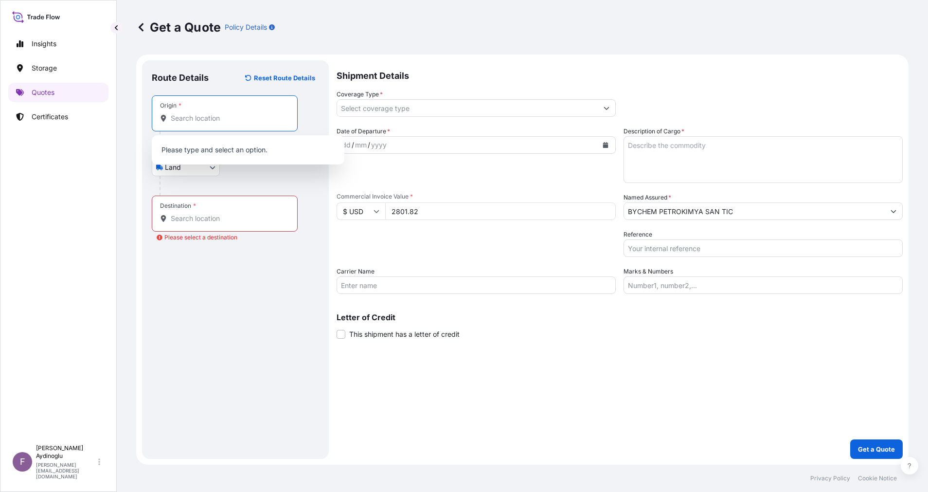
paste input "GUMPOLDSKIRCHEN"
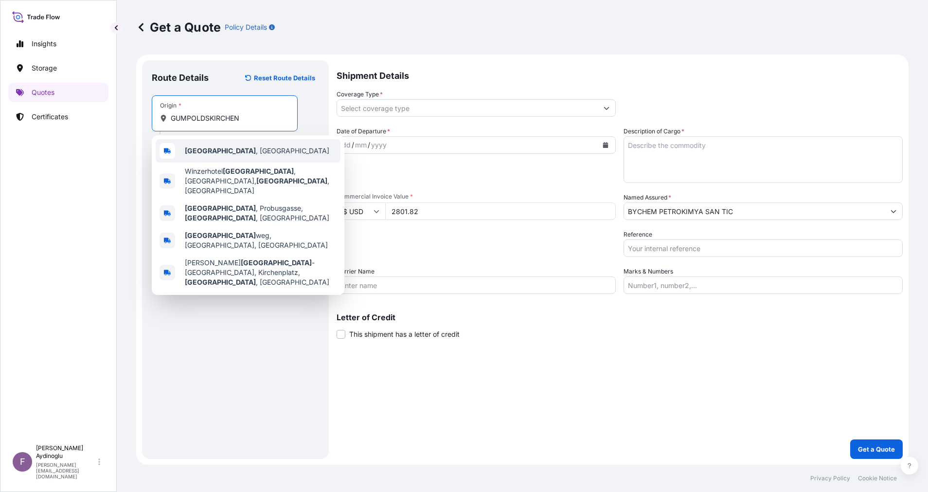
click at [235, 152] on b "[GEOGRAPHIC_DATA]" at bounding box center [220, 150] width 71 height 8
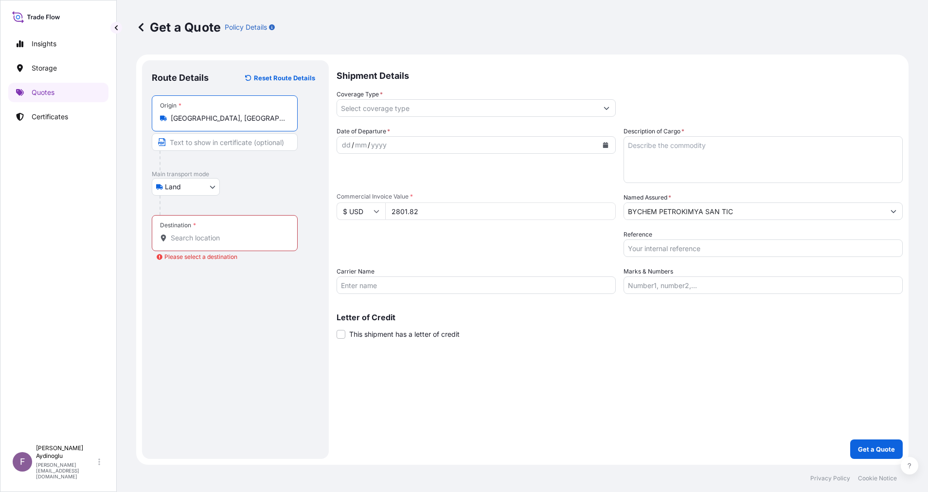
type input "[GEOGRAPHIC_DATA], [GEOGRAPHIC_DATA]"
click at [235, 147] on input "Text to appear on certificate" at bounding box center [226, 142] width 149 height 18
paste input "GUMPOLDSKIRCHEN"
type input "GUMPOLDSKIRCHEN / [GEOGRAPHIC_DATA]"
click at [217, 232] on div "Destination *" at bounding box center [225, 233] width 146 height 36
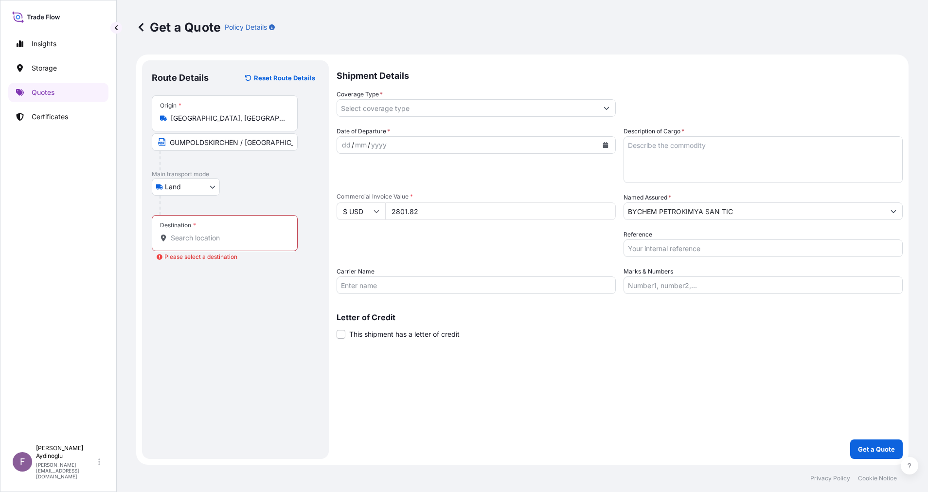
click at [217, 233] on input "Destination * Please select a destination" at bounding box center [228, 238] width 115 height 10
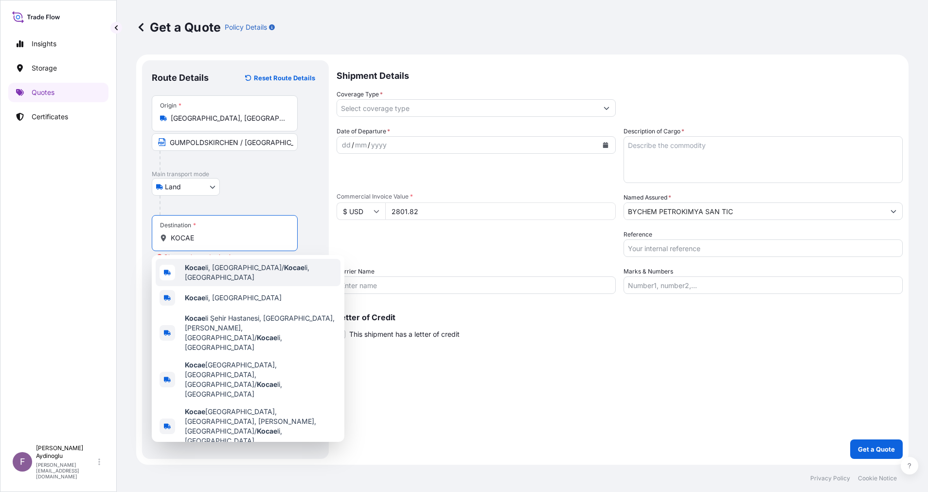
click at [276, 276] on div "Kocae li, [GEOGRAPHIC_DATA]/ Kocae li, [GEOGRAPHIC_DATA]" at bounding box center [248, 272] width 185 height 27
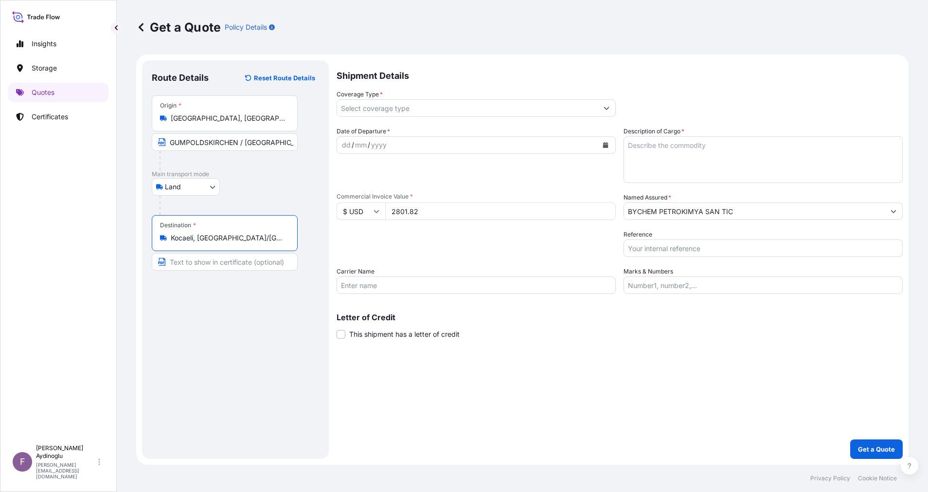
type input "Kocaeli, [GEOGRAPHIC_DATA]/[GEOGRAPHIC_DATA], [GEOGRAPHIC_DATA]"
click at [246, 261] on input "Text to appear on certificate" at bounding box center [225, 262] width 146 height 18
type input "KOCAELI / [GEOGRAPHIC_DATA]"
click at [475, 379] on div "Shipment Details Coverage Type * Date of Departure * dd / mm / yyyy Cargo Categ…" at bounding box center [620, 259] width 566 height 398
click at [749, 151] on textarea "Description of Cargo *" at bounding box center [763, 159] width 279 height 47
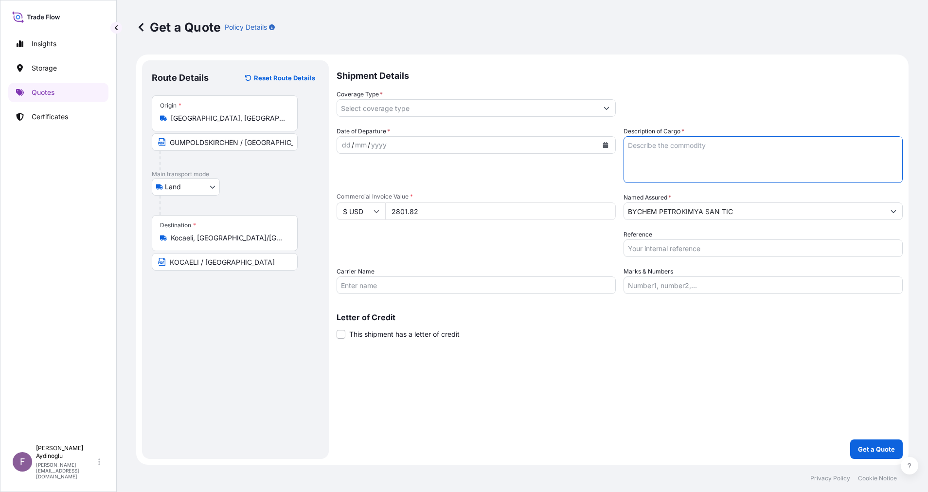
paste textarea "MAXITHEN-HP265657LS YELLOW"
type textarea "MAXITHEN-HP265657LS YELLOW"
click at [673, 286] on input "Marks & Numbers" at bounding box center [763, 285] width 279 height 18
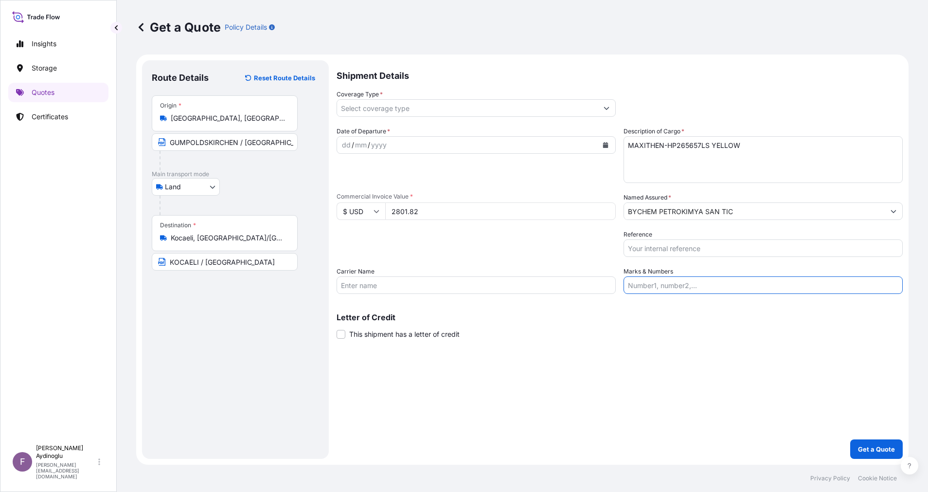
paste input "PO NO: 25Y0216400 Quantity M/[PERSON_NAME]: 24,750 Premium: USD 6,40"
drag, startPoint x: 655, startPoint y: 286, endPoint x: 694, endPoint y: 285, distance: 39.4
click at [694, 285] on input "PO NO: 25Y0216400 Quantity M/[PERSON_NAME]: 24,750 Premium: USD 6,40" at bounding box center [763, 285] width 279 height 18
paste input "B01357"
click at [714, 355] on div "Shipment Details Coverage Type * Date of Departure * dd / mm / yyyy Cargo Categ…" at bounding box center [620, 259] width 566 height 398
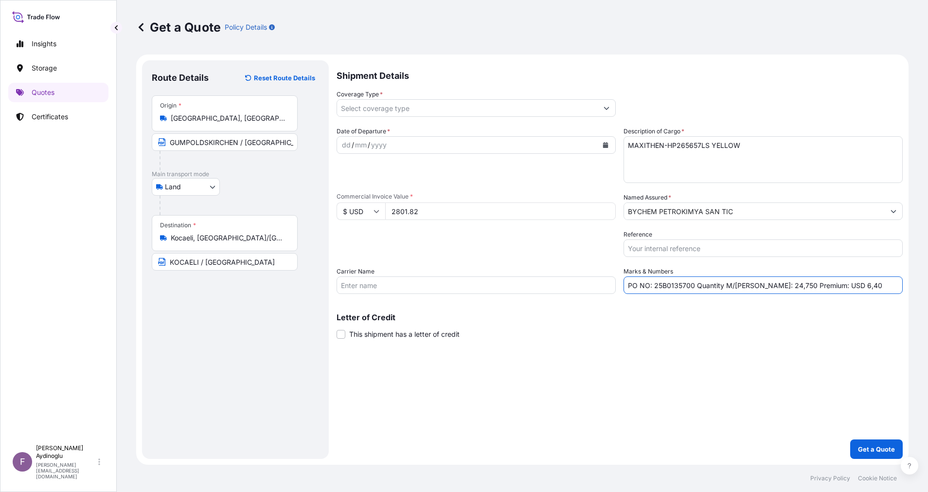
drag, startPoint x: 754, startPoint y: 284, endPoint x: 776, endPoint y: 284, distance: 21.9
click at [776, 284] on input "PO NO: 25B0135700 Quantity M/[PERSON_NAME]: 24,750 Premium: USD 6,40" at bounding box center [763, 285] width 279 height 18
paste input "0,00473"
type input "PO NO: 25B0135700 Quantity M/[PERSON_NAME]: 0,00473 Premium: USD 6,40"
click at [341, 148] on div "dd / mm / yyyy" at bounding box center [467, 145] width 261 height 18
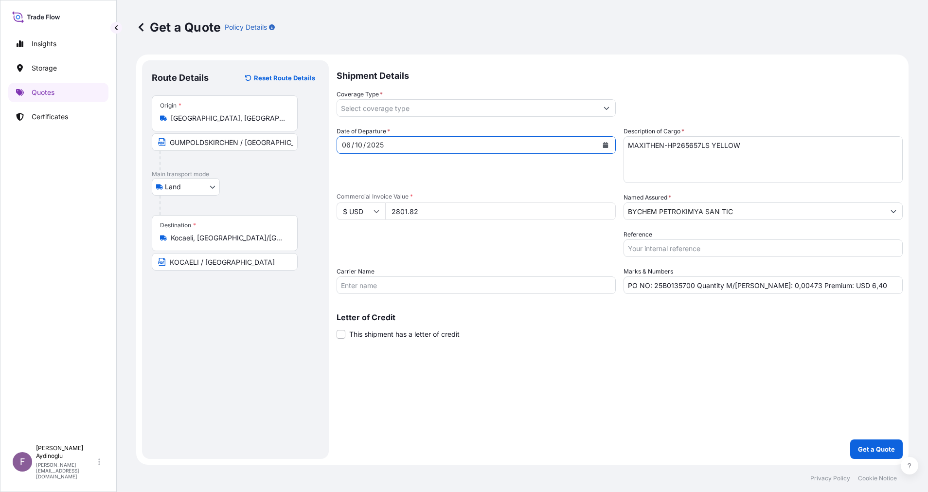
click at [607, 108] on icon "Show suggestions" at bounding box center [607, 108] width 6 height 6
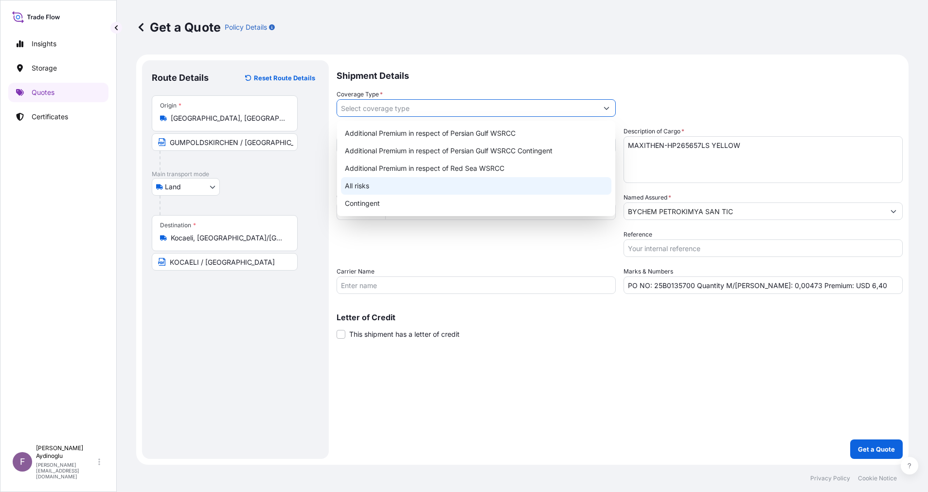
click at [478, 182] on div "All risks" at bounding box center [476, 186] width 271 height 18
type input "All risks"
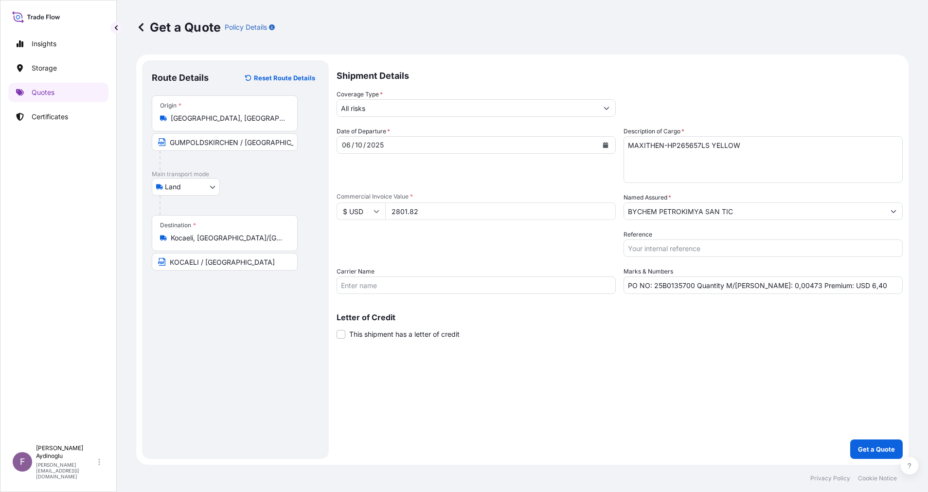
click at [605, 400] on div "Shipment Details Coverage Type * All risks Date of Departure * [DATE] Cargo Cat…" at bounding box center [620, 259] width 566 height 398
drag, startPoint x: 846, startPoint y: 287, endPoint x: 832, endPoint y: 286, distance: 13.7
click at [832, 286] on input "PO NO: 25B0135700 Quantity M/[PERSON_NAME]: 0,00473 Premium: USD 6,40" at bounding box center [763, 285] width 279 height 18
drag, startPoint x: 815, startPoint y: 284, endPoint x: 829, endPoint y: 286, distance: 13.2
click at [829, 286] on input "PO NO: 25B0135700 Quantity M/[PERSON_NAME]: 0,00473 Premium: USD 0,31" at bounding box center [763, 285] width 279 height 18
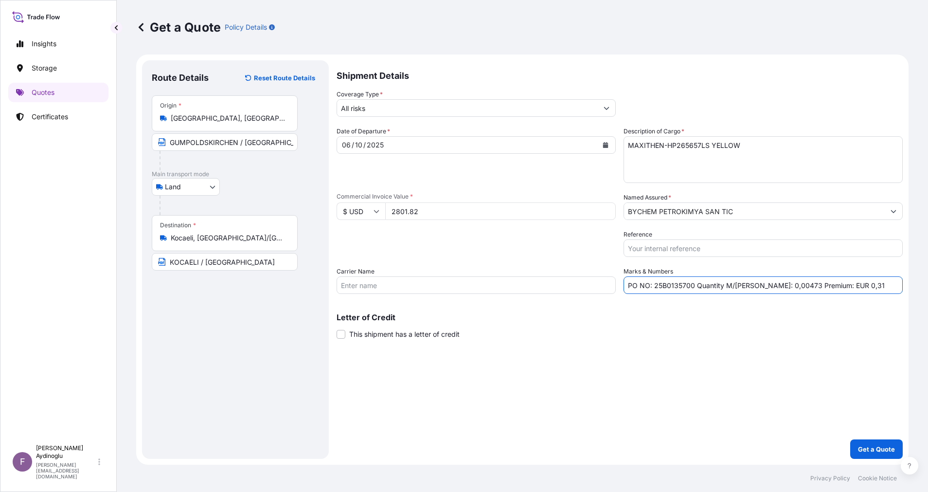
type input "PO NO: 25B0135700 Quantity M/[PERSON_NAME]: 0,00473 Premium: EUR 0,31"
click at [383, 207] on input "$ USD" at bounding box center [361, 211] width 49 height 18
click at [360, 247] on div "€ EUR" at bounding box center [361, 238] width 41 height 18
type input "€ EUR"
click at [677, 391] on div "Shipment Details Coverage Type * All risks Date of Departure * [DATE] Cargo Cat…" at bounding box center [620, 259] width 566 height 398
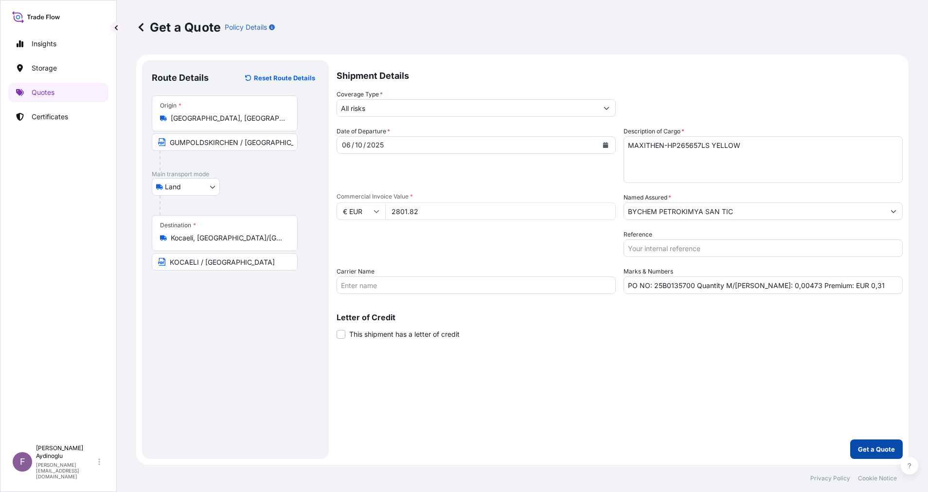
click at [869, 446] on p "Get a Quote" at bounding box center [876, 449] width 37 height 10
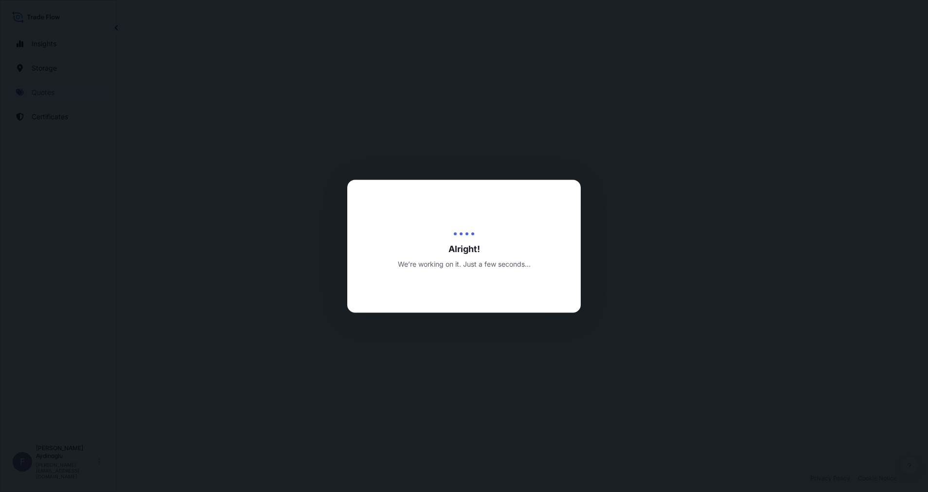
select select "Land"
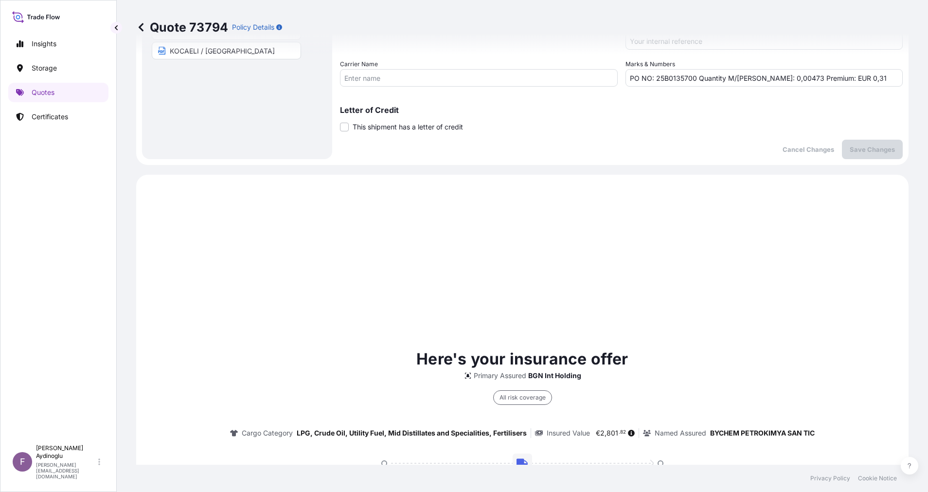
scroll to position [333, 0]
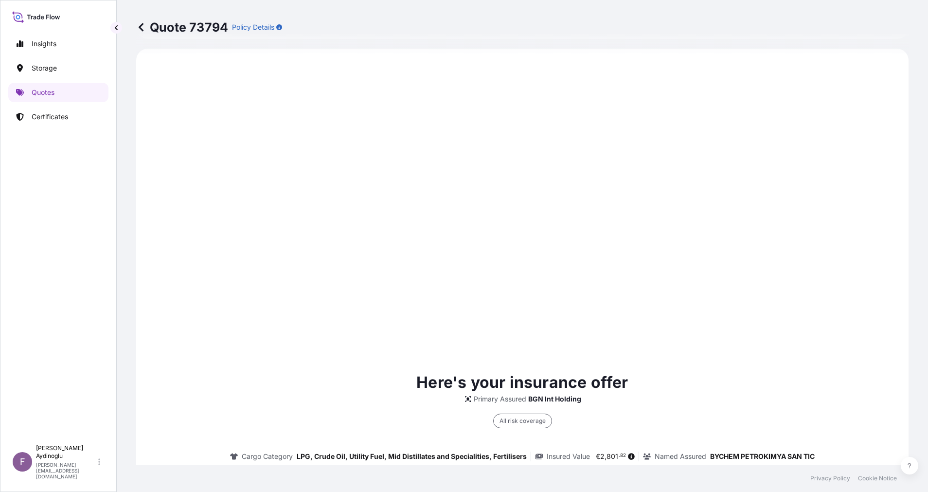
type input "[DATE]"
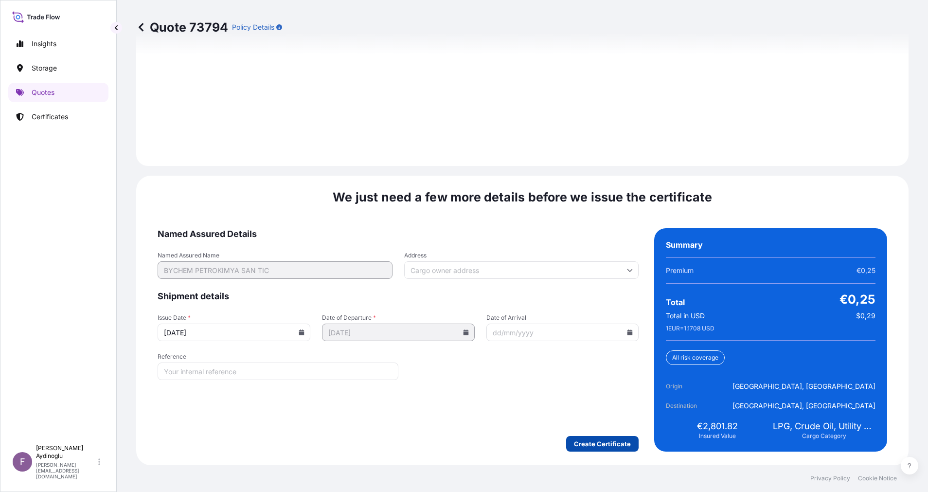
scroll to position [1095, 0]
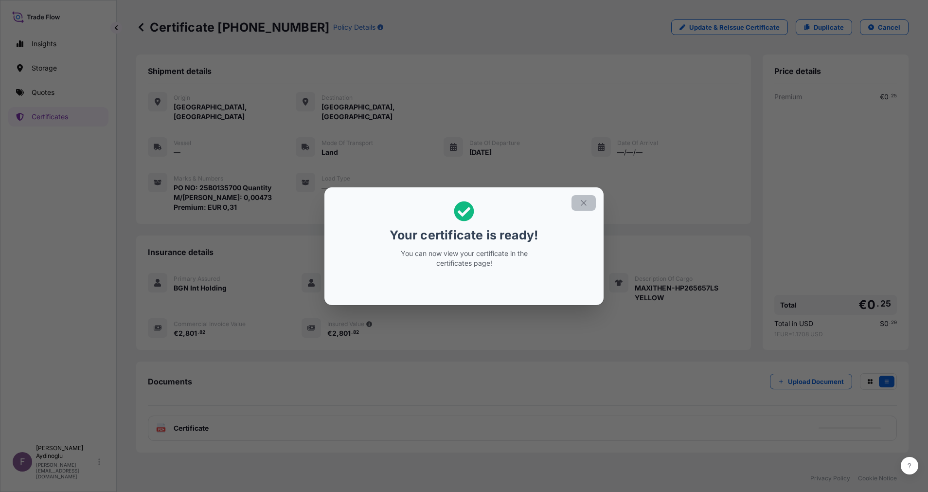
click at [595, 198] on button "button" at bounding box center [584, 203] width 24 height 16
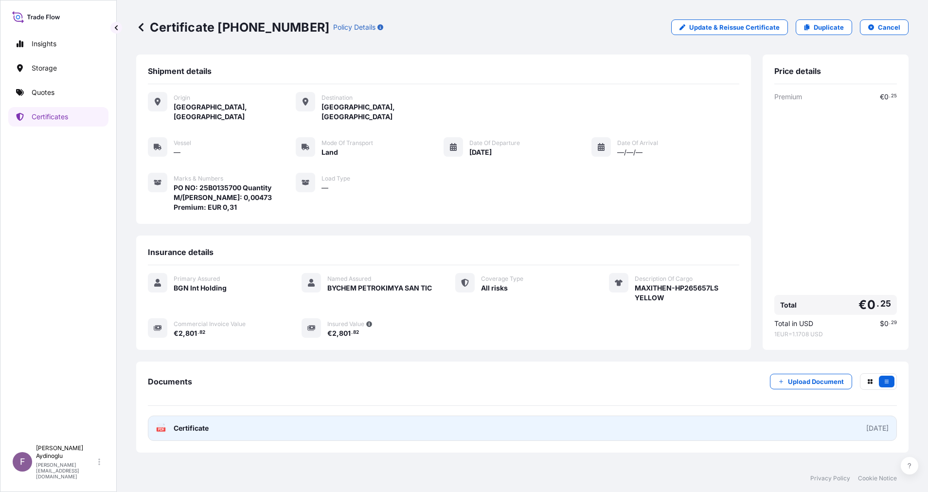
click at [522, 416] on link "PDF Certificate [DATE]" at bounding box center [522, 428] width 749 height 25
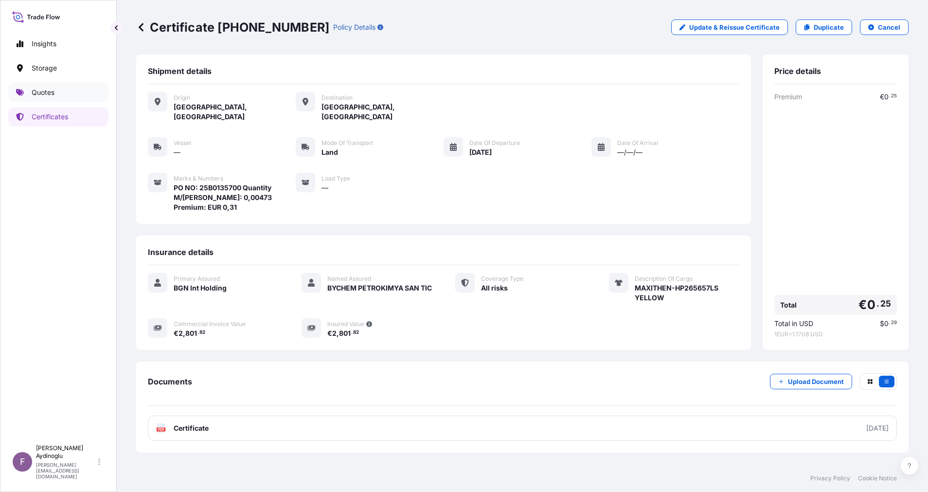
click at [18, 87] on link "Quotes" at bounding box center [58, 92] width 100 height 19
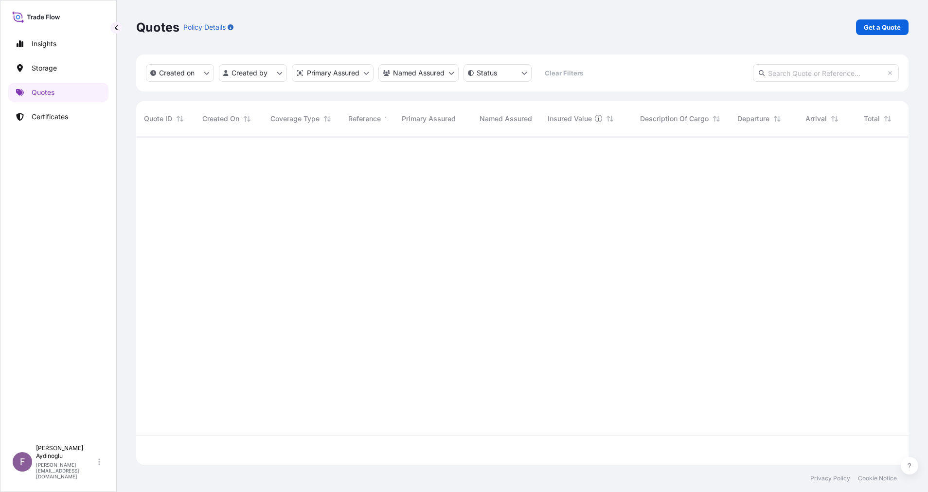
scroll to position [323, 761]
click at [875, 30] on p "Get a Quote" at bounding box center [882, 27] width 37 height 10
select select "Ocean Vessel"
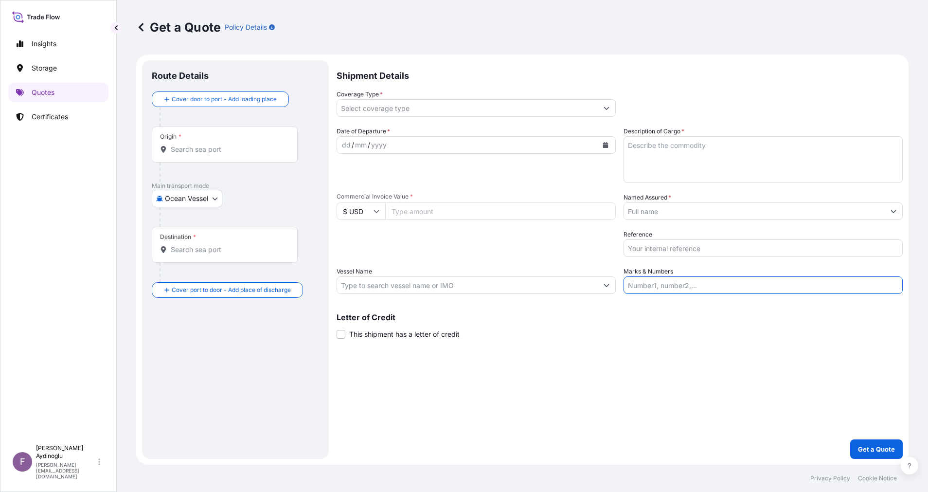
click at [770, 288] on input "Marks & Numbers" at bounding box center [763, 285] width 279 height 18
paste input "PO NO: 25Y0216400 Quantity M/[PERSON_NAME]: 24,750 Premium: USD 6,40"
click at [756, 349] on div "Shipment Details Coverage Type * Date of Departure * dd / mm / yyyy Cargo Categ…" at bounding box center [620, 259] width 566 height 398
drag, startPoint x: 655, startPoint y: 287, endPoint x: 694, endPoint y: 289, distance: 39.0
click at [694, 289] on input "PO NO: 25Y0216400 Quantity M/[PERSON_NAME]: 24,750 Premium: USD 6,40" at bounding box center [763, 285] width 279 height 18
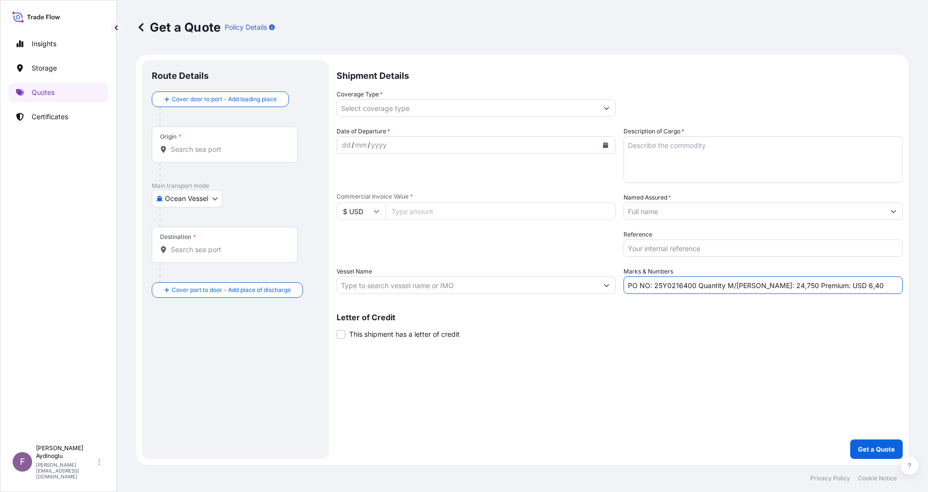
paste input "B01358"
type input "PO NO: 25B0135800 Quantity M/[PERSON_NAME]: 24,750 Premium: USD 6,40"
click at [362, 215] on input "$ USD" at bounding box center [361, 211] width 49 height 18
click at [366, 236] on div "€ EUR" at bounding box center [361, 238] width 41 height 18
type input "€ EUR"
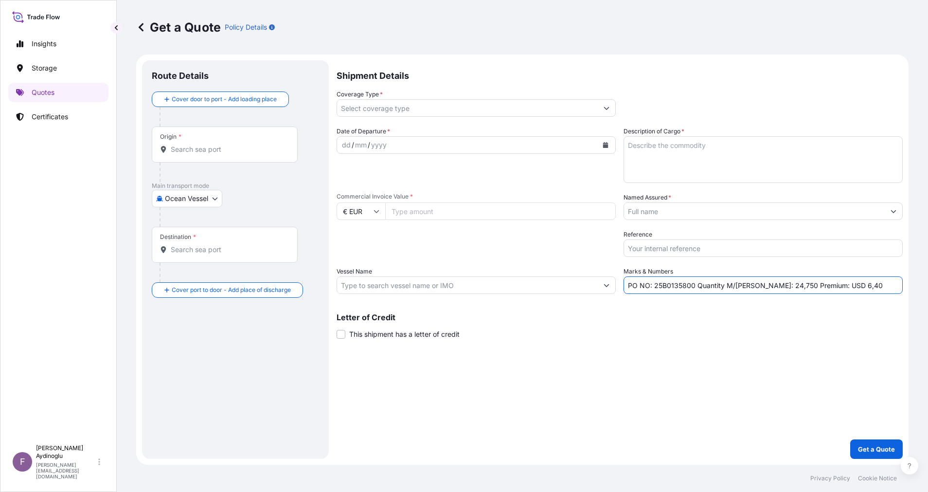
drag, startPoint x: 813, startPoint y: 286, endPoint x: 822, endPoint y: 287, distance: 9.7
click at [822, 287] on input "PO NO: 25B0135800 Quantity M/[PERSON_NAME]: 24,750 Premium: USD 6,40" at bounding box center [763, 285] width 279 height 18
type input "PO NO: 25B0135800 Quantity M/[PERSON_NAME]: 24,750 Premium: EUR 6,40"
click at [453, 213] on input "Commercial Invoice Value *" at bounding box center [500, 211] width 231 height 18
type input "2689.50"
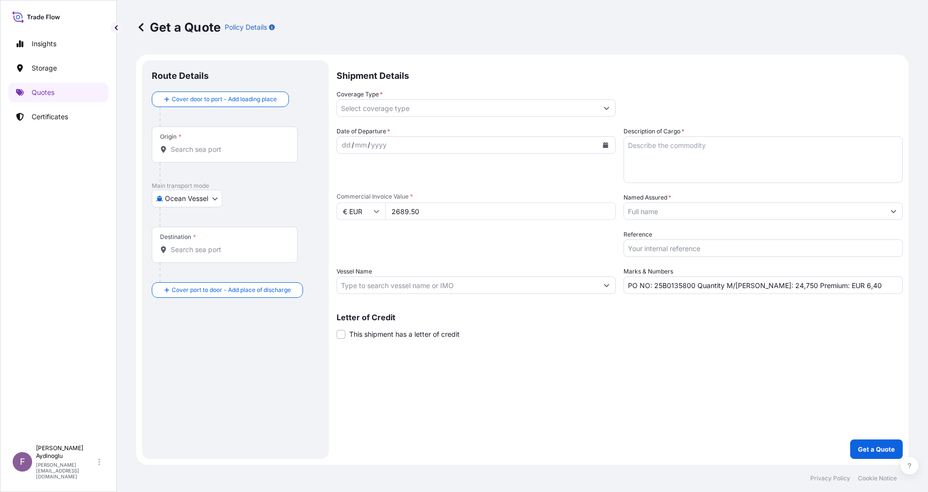
click at [540, 338] on div "Letter of Credit This shipment has a letter of credit Letter of credit * Letter…" at bounding box center [620, 326] width 566 height 26
click at [696, 168] on textarea "Description of Cargo *" at bounding box center [763, 159] width 279 height 47
paste textarea "MAXITHEN-HP761967LS"
type textarea "MAXITHEN-HP761967LS"
drag, startPoint x: 756, startPoint y: 286, endPoint x: 776, endPoint y: 287, distance: 20.5
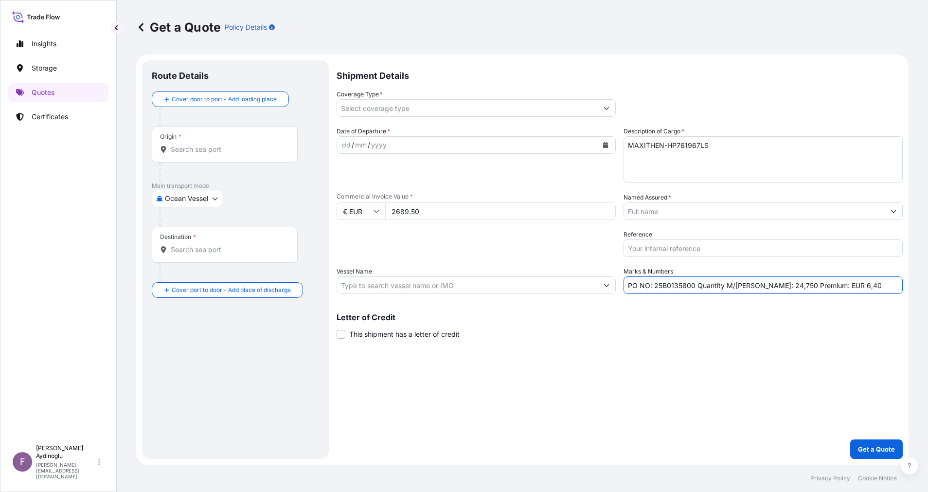
click at [776, 287] on input "PO NO: 25B0135800 Quantity M/[PERSON_NAME]: 24,750 Premium: EUR 6,40" at bounding box center [763, 285] width 279 height 18
paste input "0,005"
type input "PO NO: 25B0135800 Quantity M/[PERSON_NAME]: 0,005 Premium: EUR 6,40"
click at [775, 338] on div "Letter of Credit This shipment has a letter of credit Letter of credit * Letter…" at bounding box center [620, 326] width 566 height 26
click at [253, 152] on input "Origin *" at bounding box center [228, 150] width 115 height 10
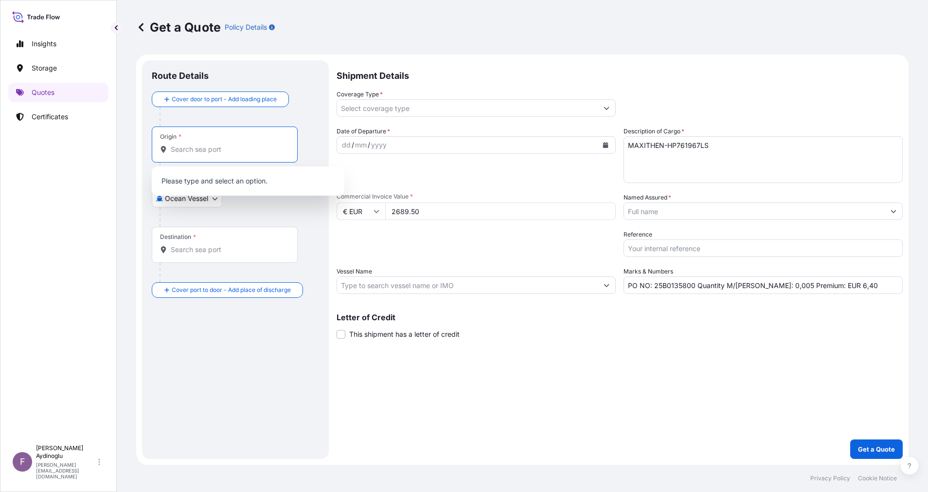
paste input "GUMPOLDSKIRCHEN"
click at [254, 185] on span "Any port in this location" at bounding box center [257, 189] width 145 height 10
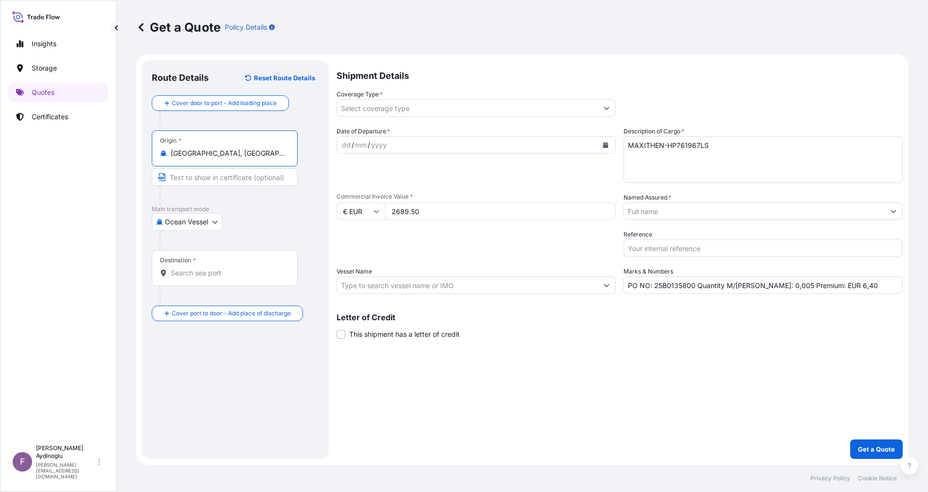
type input "[GEOGRAPHIC_DATA], [GEOGRAPHIC_DATA]"
click at [241, 170] on input "Text to appear on certificate" at bounding box center [225, 177] width 146 height 18
type input "GUMPOLDSKIRCHEN / [GEOGRAPHIC_DATA]"
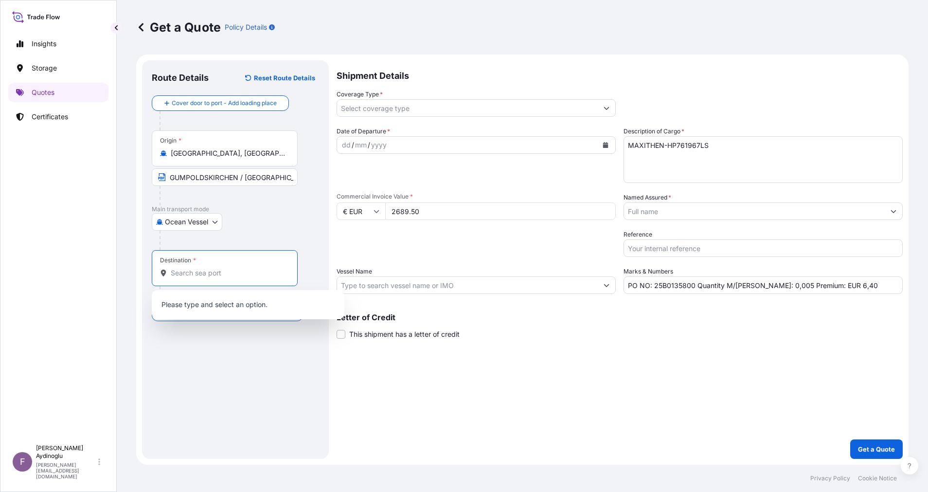
click at [225, 272] on input "Destination *" at bounding box center [228, 273] width 115 height 10
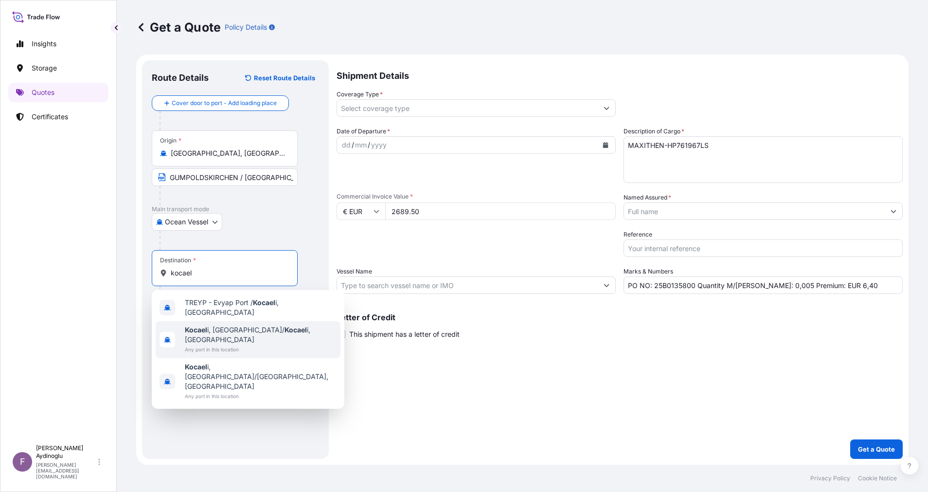
click at [251, 344] on span "Any port in this location" at bounding box center [261, 349] width 152 height 10
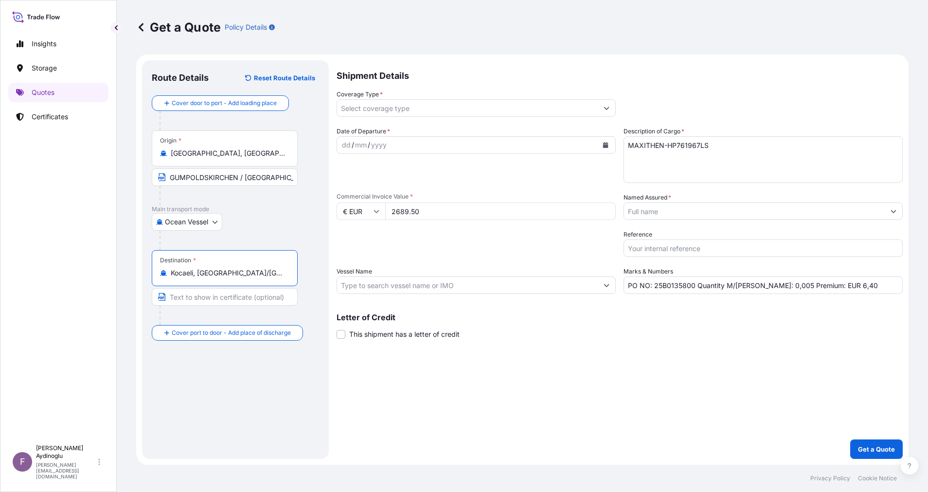
type input "Kocaeli, [GEOGRAPHIC_DATA]/[GEOGRAPHIC_DATA], [GEOGRAPHIC_DATA]"
click at [243, 300] on input "Text to appear on certificate" at bounding box center [225, 297] width 146 height 18
type input "KOCAELI / [GEOGRAPHIC_DATA]"
click at [346, 147] on div "dd" at bounding box center [346, 145] width 11 height 12
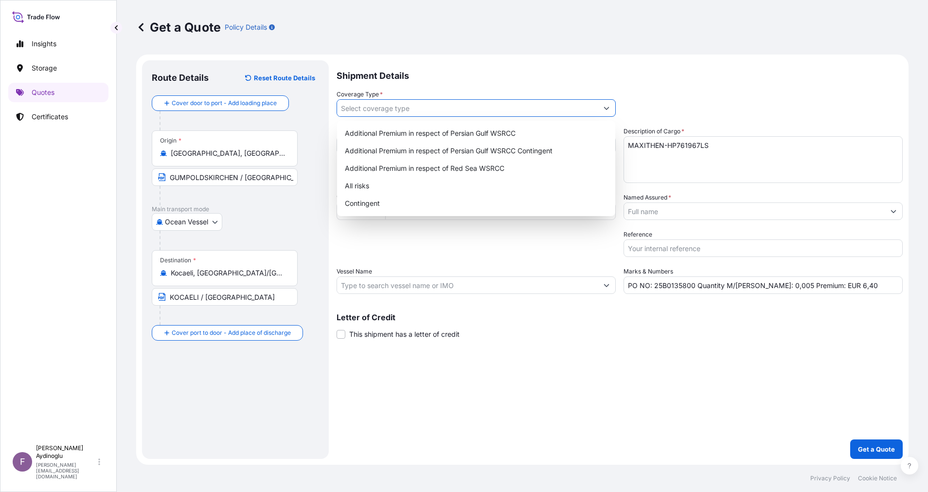
click at [604, 110] on icon "Show suggestions" at bounding box center [607, 108] width 6 height 6
click at [469, 182] on div "All risks" at bounding box center [476, 186] width 271 height 18
type input "All risks"
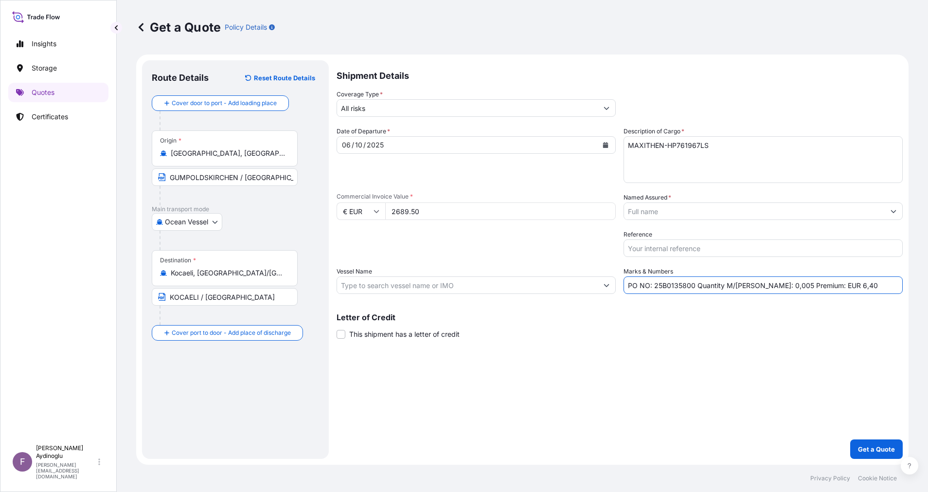
drag, startPoint x: 843, startPoint y: 285, endPoint x: 822, endPoint y: 287, distance: 21.1
click at [822, 287] on input "PO NO: 25B0135800 Quantity M/[PERSON_NAME]: 0,005 Premium: EUR 6,40" at bounding box center [763, 285] width 279 height 18
type input "PO NO: 25B0135800 Quantity M/[PERSON_NAME]: 0,005 Premium: EUR 0,30"
click at [902, 211] on button "Show suggestions" at bounding box center [894, 211] width 18 height 18
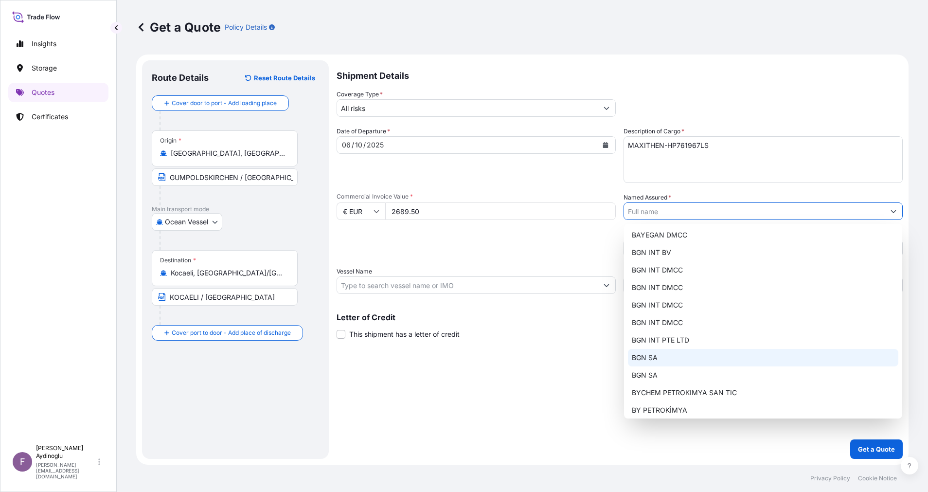
scroll to position [76, 0]
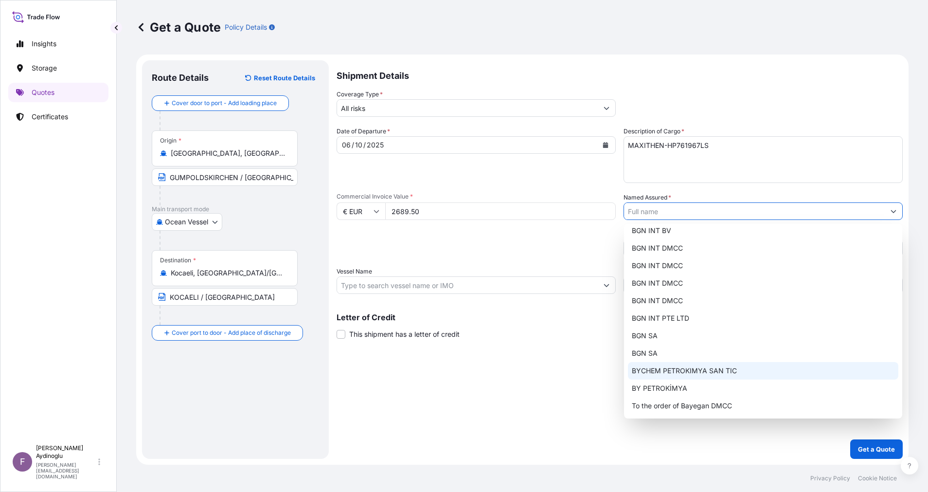
click at [701, 373] on span "BYCHEM PETROKIMYA SAN TIC" at bounding box center [684, 371] width 105 height 10
type input "BYCHEM PETROKIMYA SAN TIC"
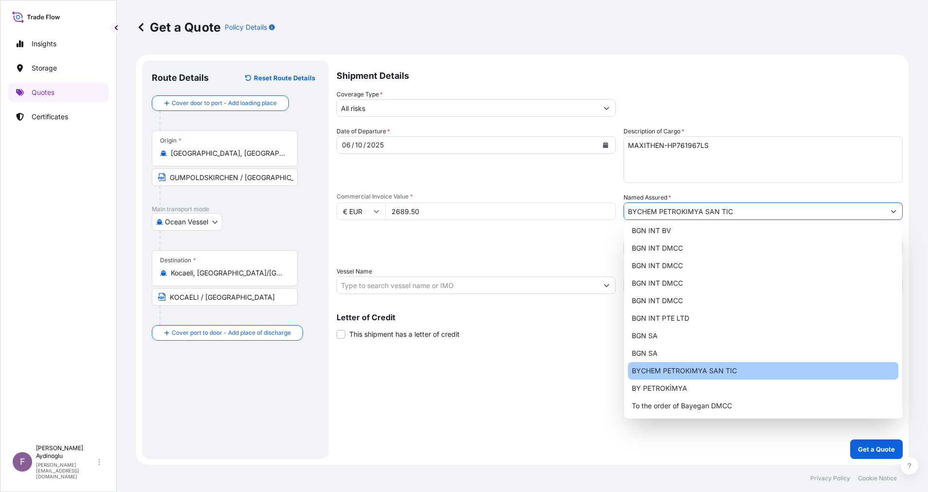
click at [656, 401] on div "Shipment Details Coverage Type * All risks Date of Departure * [DATE] Cargo Cat…" at bounding box center [620, 259] width 566 height 398
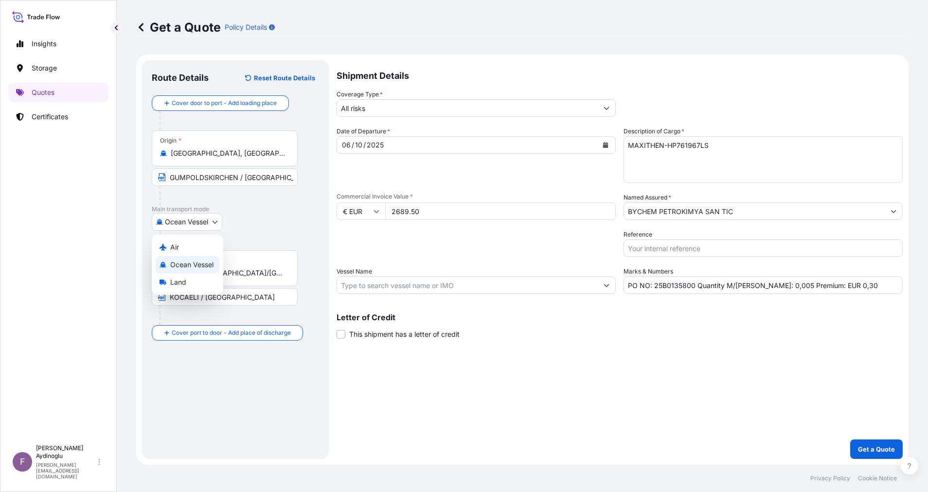
click at [203, 224] on body "Insights Storage Quotes Certificates F [PERSON_NAME] [EMAIL_ADDRESS][DOMAIN_NAM…" at bounding box center [464, 246] width 928 height 492
click at [197, 282] on div "Land" at bounding box center [188, 282] width 64 height 18
select select "Land"
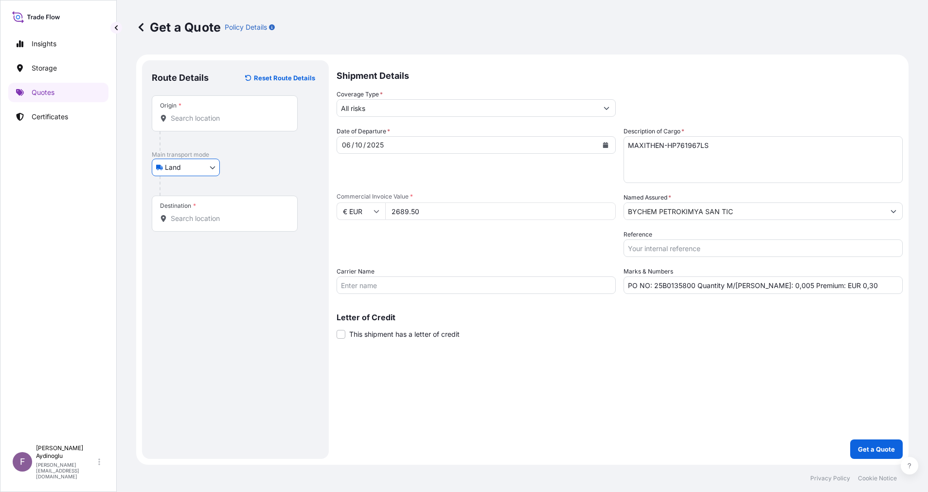
click at [234, 127] on div "Origin *" at bounding box center [225, 113] width 146 height 36
click at [234, 123] on input "Origin *" at bounding box center [228, 118] width 115 height 10
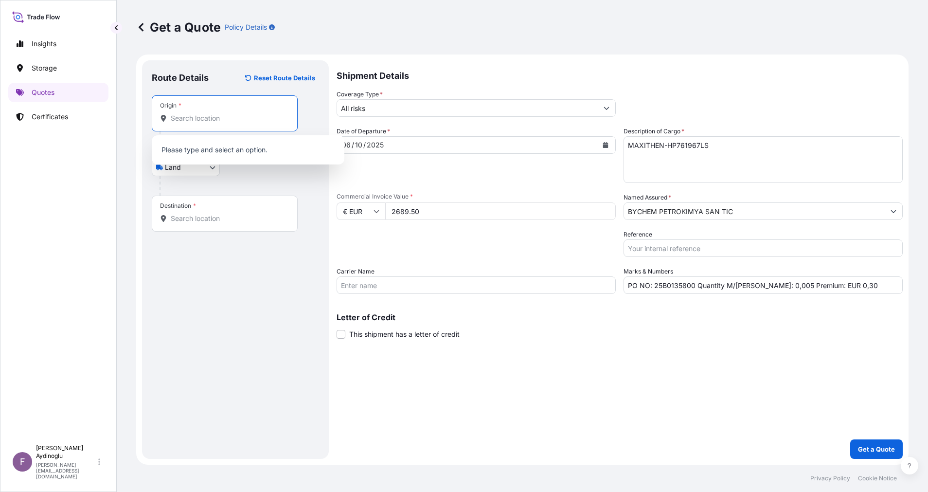
paste input "GUMPOLDSKIRCHEN"
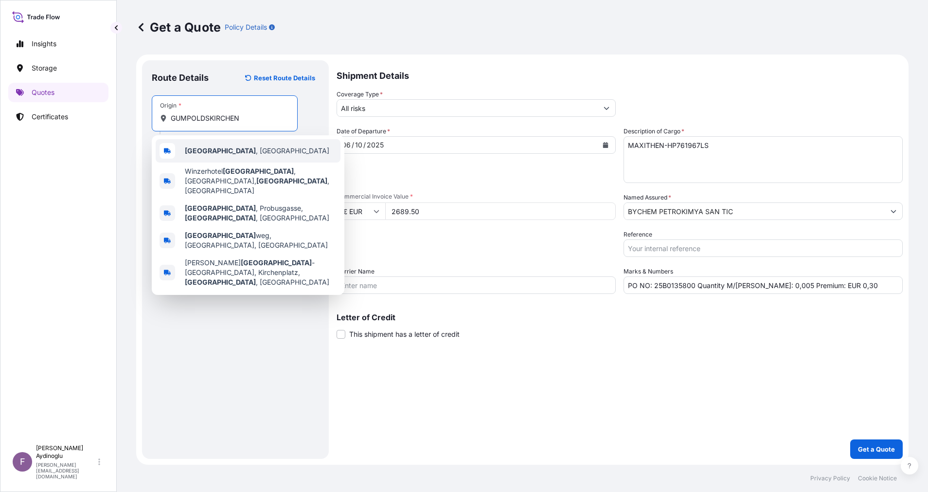
click at [259, 152] on span "[GEOGRAPHIC_DATA] , [GEOGRAPHIC_DATA]" at bounding box center [257, 151] width 145 height 10
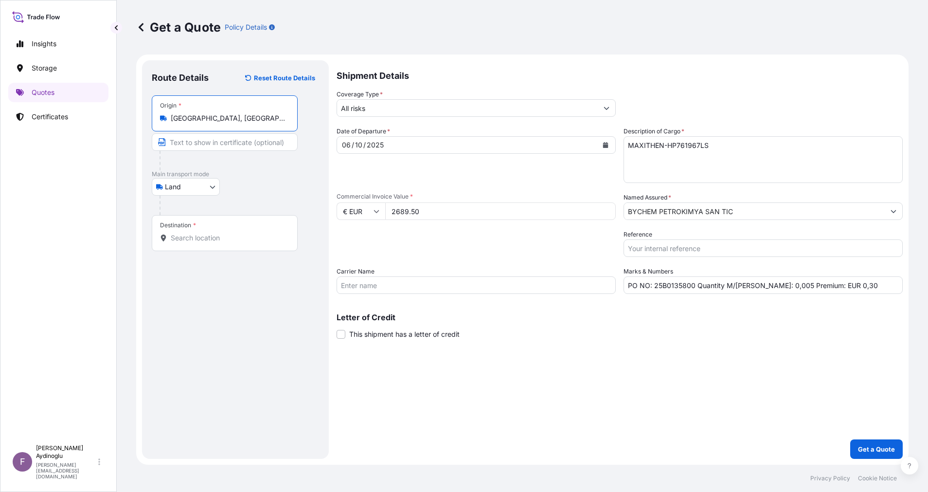
type input "[GEOGRAPHIC_DATA], [GEOGRAPHIC_DATA]"
click at [235, 143] on input "Text to appear on certificate" at bounding box center [225, 142] width 146 height 18
type input "GUMPOLDSKIRCHEN / [GEOGRAPHIC_DATA]"
click at [223, 236] on input "Destination *" at bounding box center [228, 238] width 115 height 10
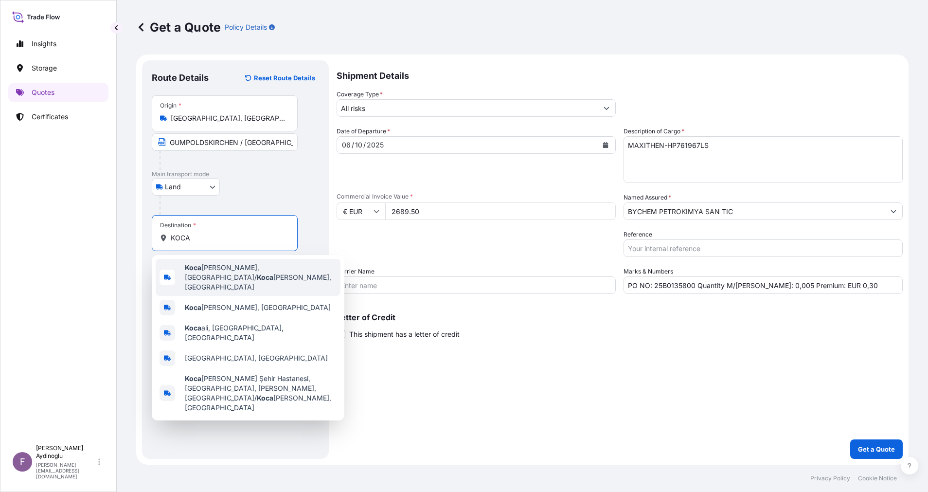
click at [237, 273] on div "[PERSON_NAME], [GEOGRAPHIC_DATA]/ [PERSON_NAME], Türkiye [PERSON_NAME], Türkiye…" at bounding box center [248, 337] width 193 height 165
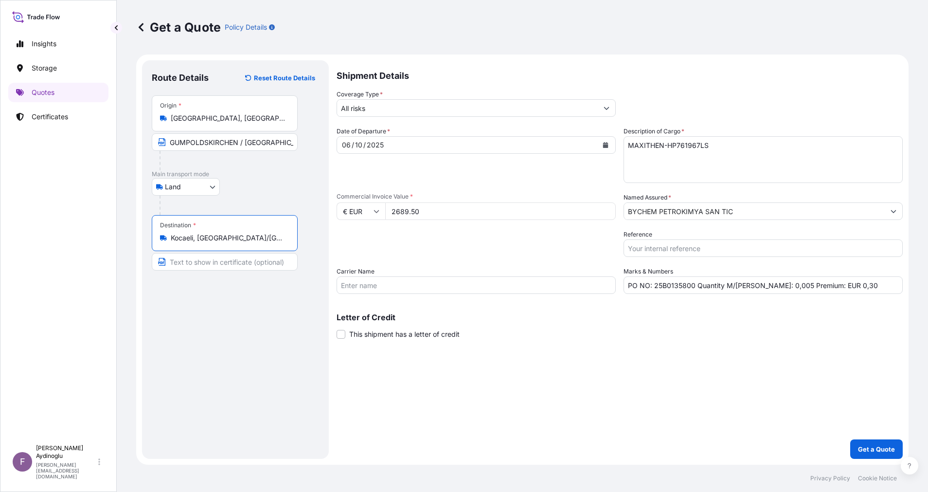
type input "Kocaeli, [GEOGRAPHIC_DATA]/[GEOGRAPHIC_DATA], [GEOGRAPHIC_DATA]"
click at [228, 261] on input "Text to appear on certificate" at bounding box center [226, 262] width 149 height 18
type input "KOCAELI / [GEOGRAPHIC_DATA]"
click at [578, 395] on div "Shipment Details Coverage Type * All risks Date of Departure * [DATE] Cargo Cat…" at bounding box center [620, 259] width 566 height 398
click at [867, 451] on p "Get a Quote" at bounding box center [876, 449] width 37 height 10
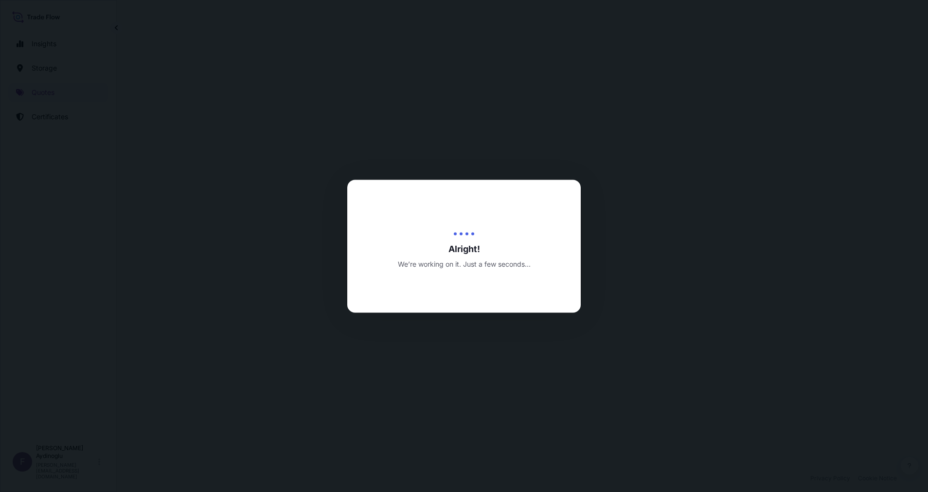
select select "Land"
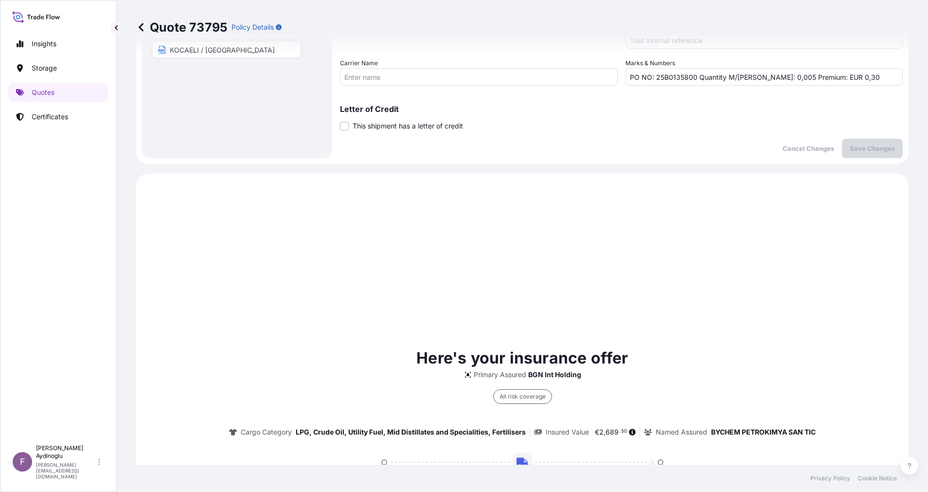
scroll to position [333, 0]
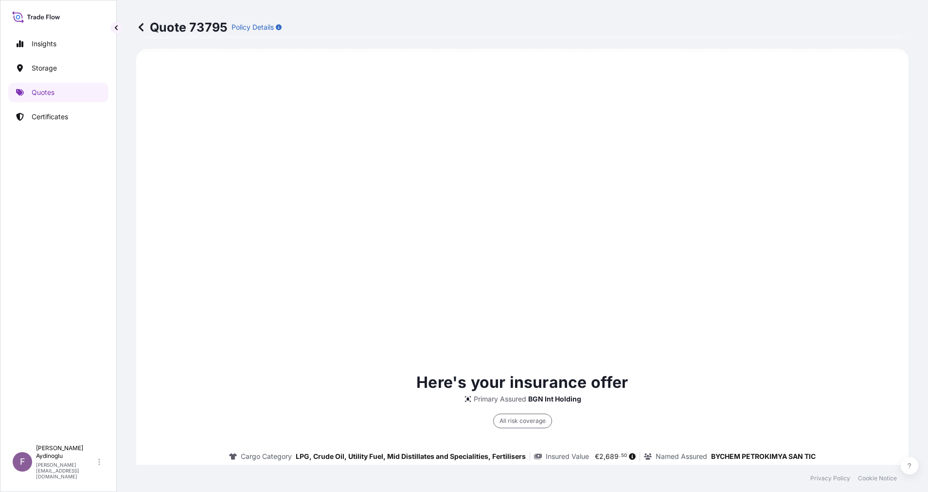
type input "[DATE]"
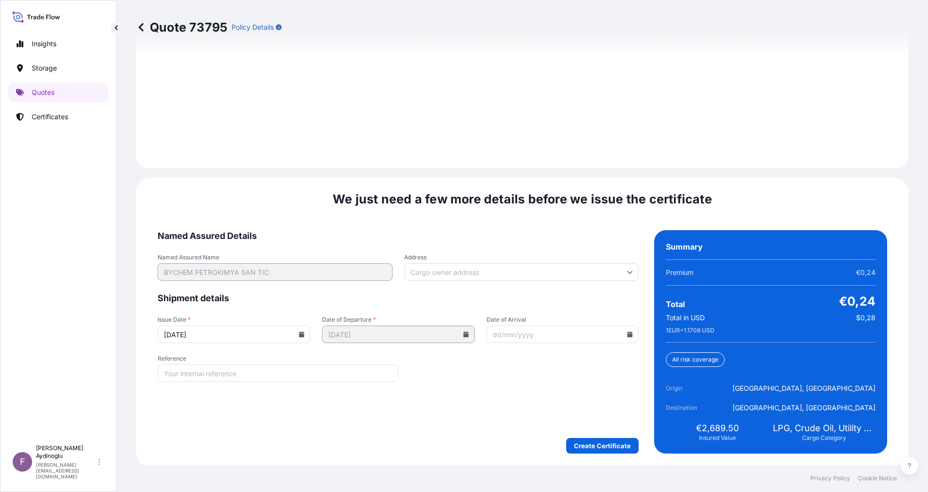
scroll to position [1095, 0]
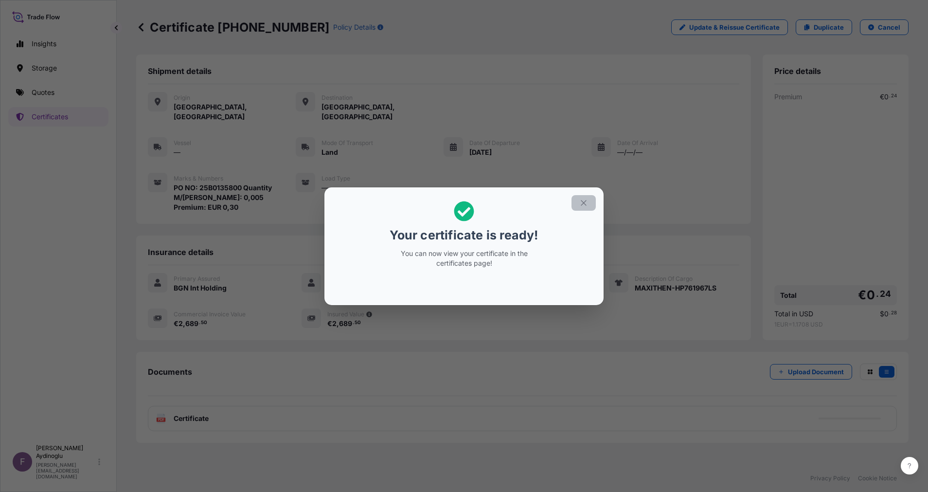
click at [586, 200] on icon "button" at bounding box center [583, 203] width 9 height 9
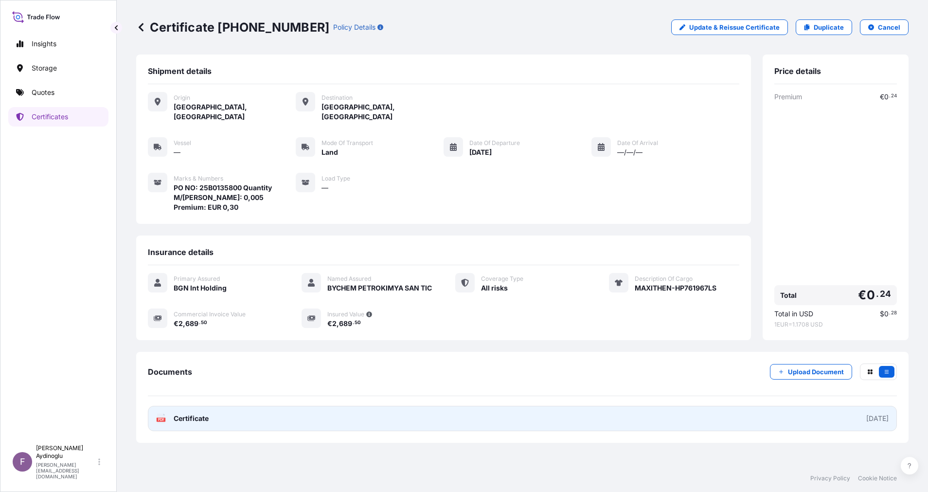
click at [496, 411] on link "PDF Certificate [DATE]" at bounding box center [522, 418] width 749 height 25
